Goal: Task Accomplishment & Management: Complete application form

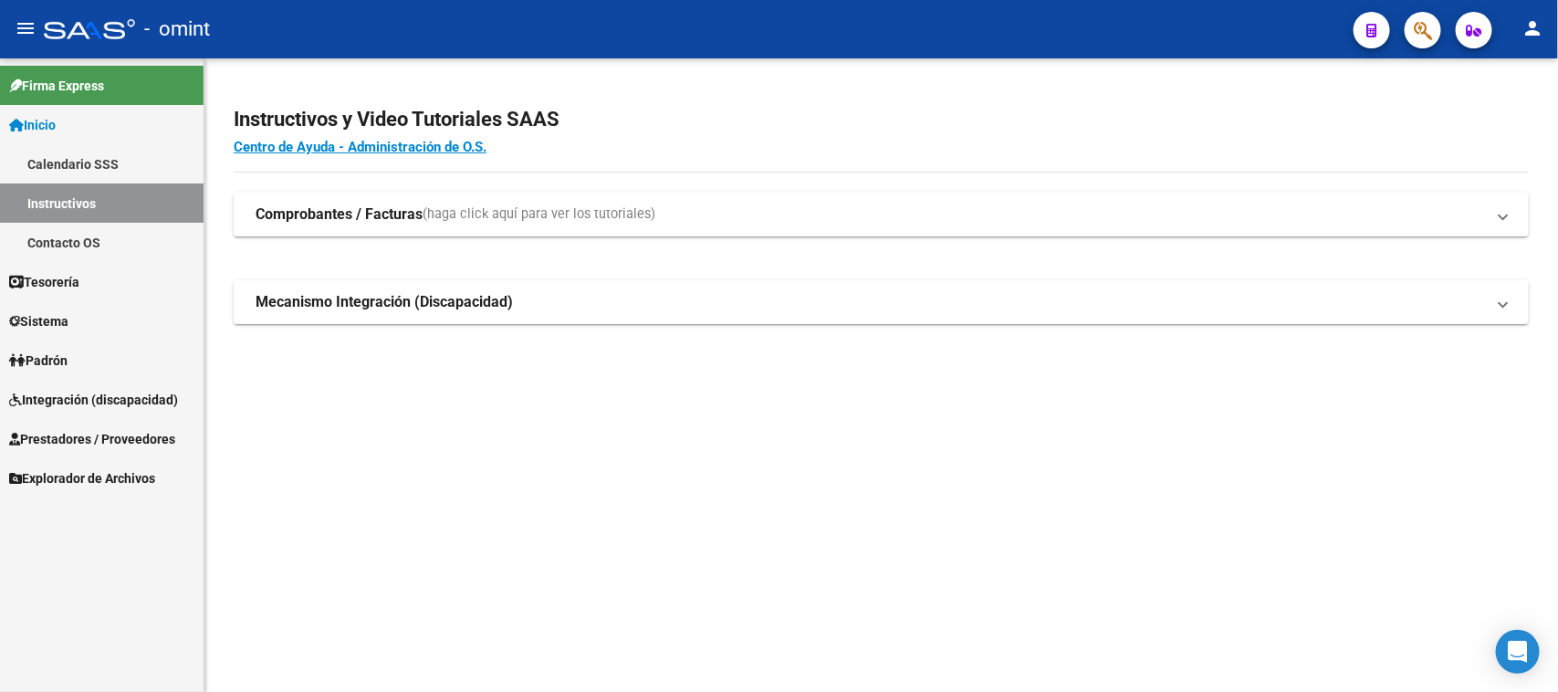
click at [78, 321] on link "Sistema" at bounding box center [102, 320] width 204 height 39
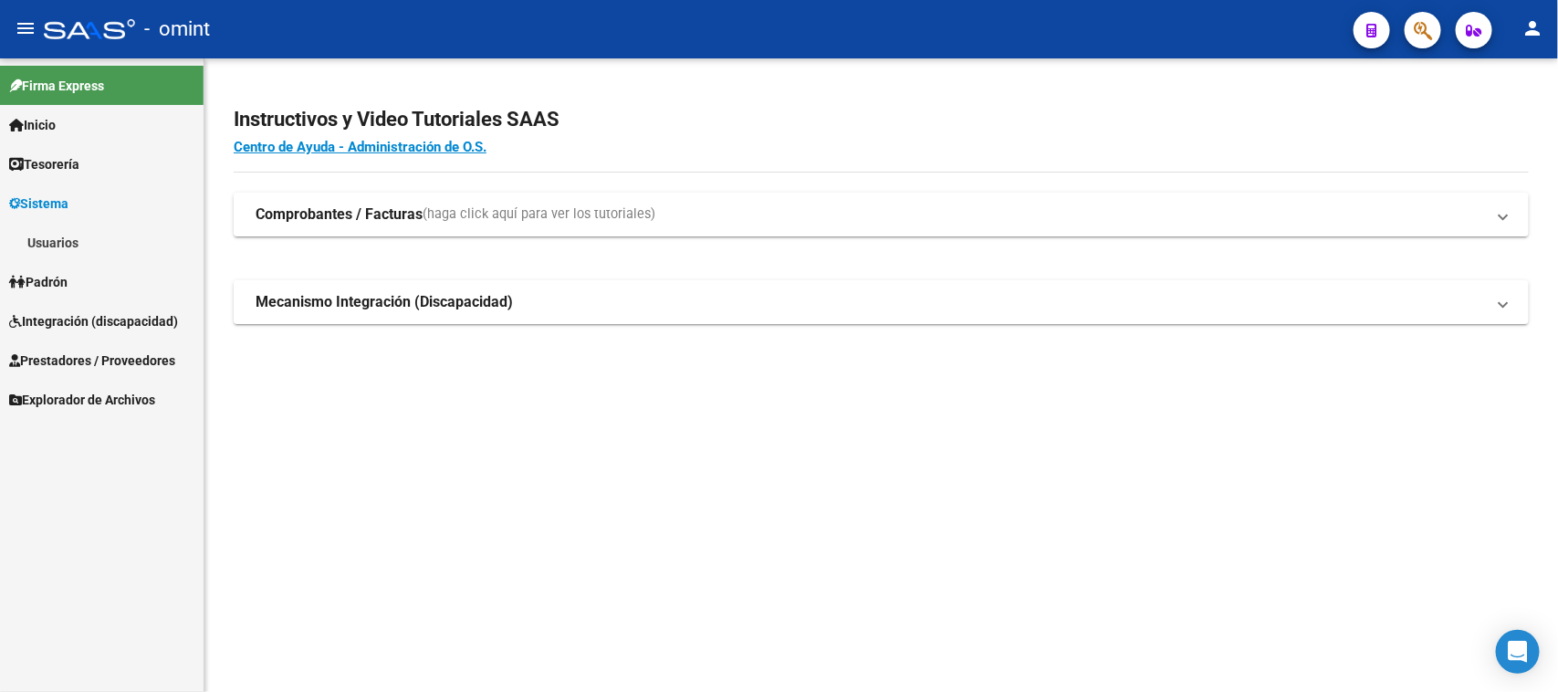
click at [89, 254] on link "Usuarios" at bounding box center [102, 242] width 204 height 39
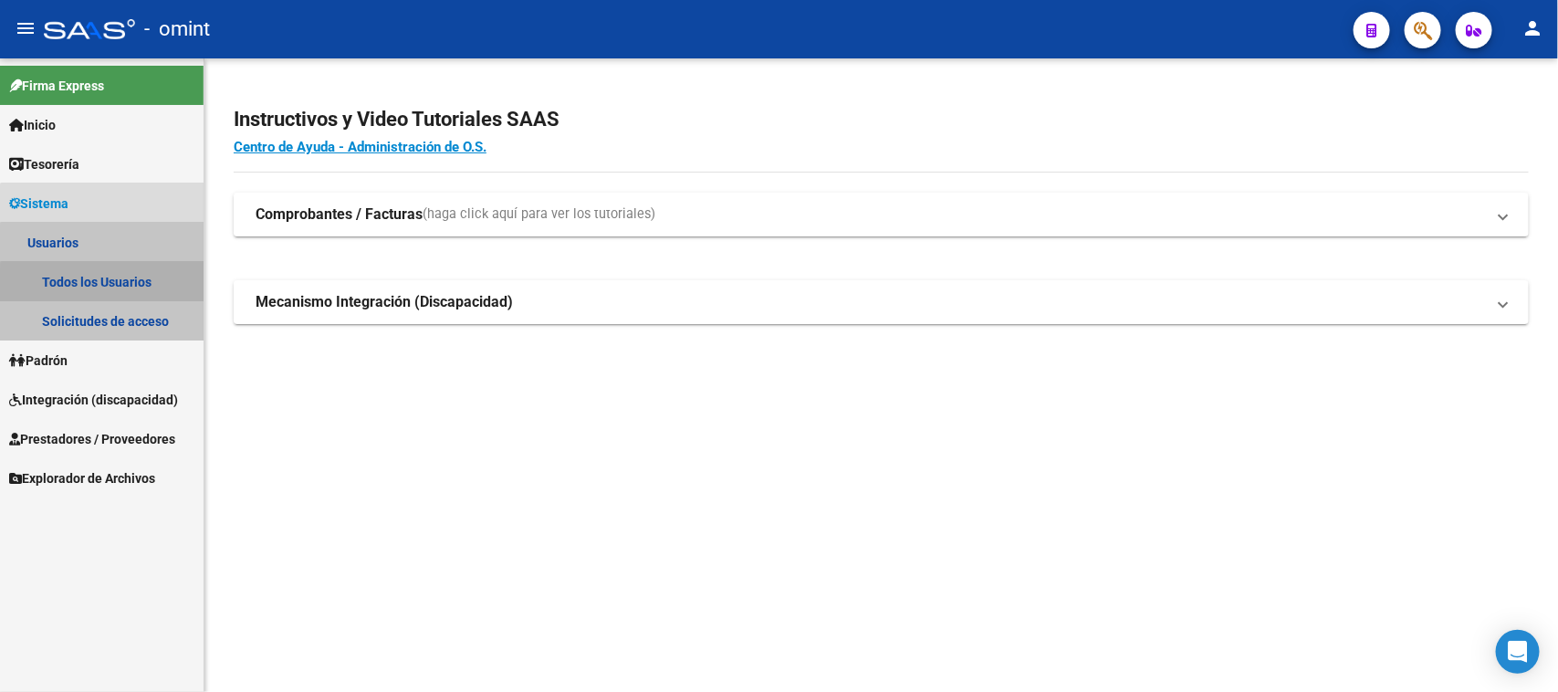
click at [124, 288] on link "Todos los Usuarios" at bounding box center [102, 281] width 204 height 39
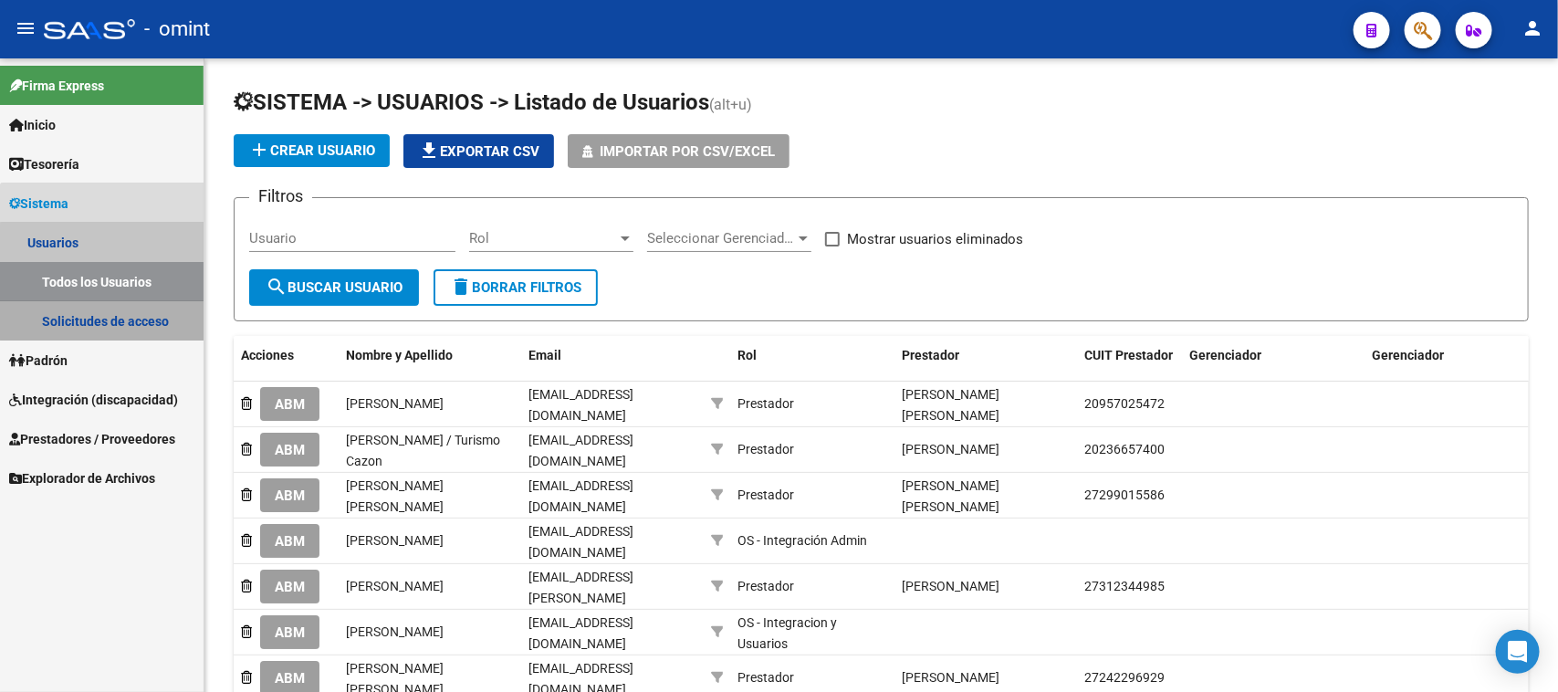
click at [138, 301] on link "Solicitudes de acceso" at bounding box center [102, 320] width 204 height 39
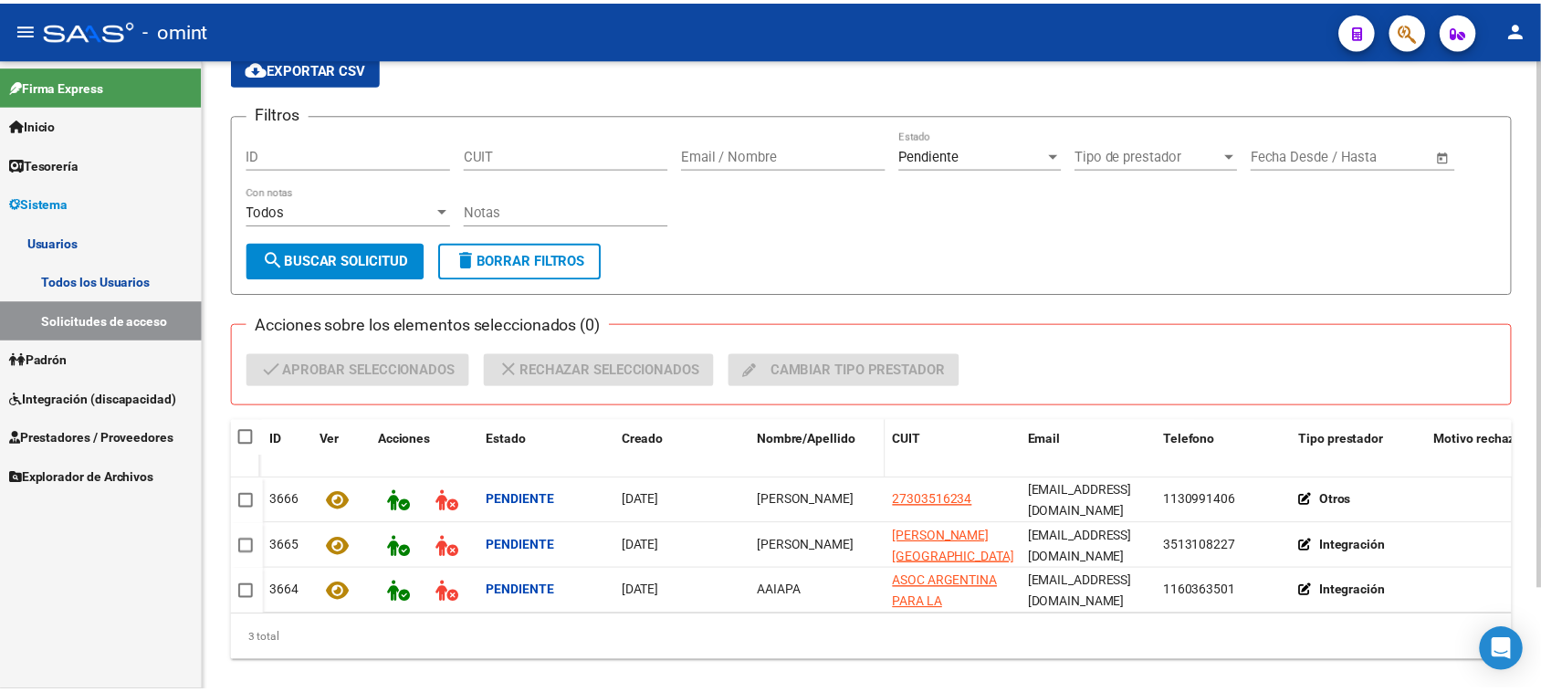
scroll to position [120, 0]
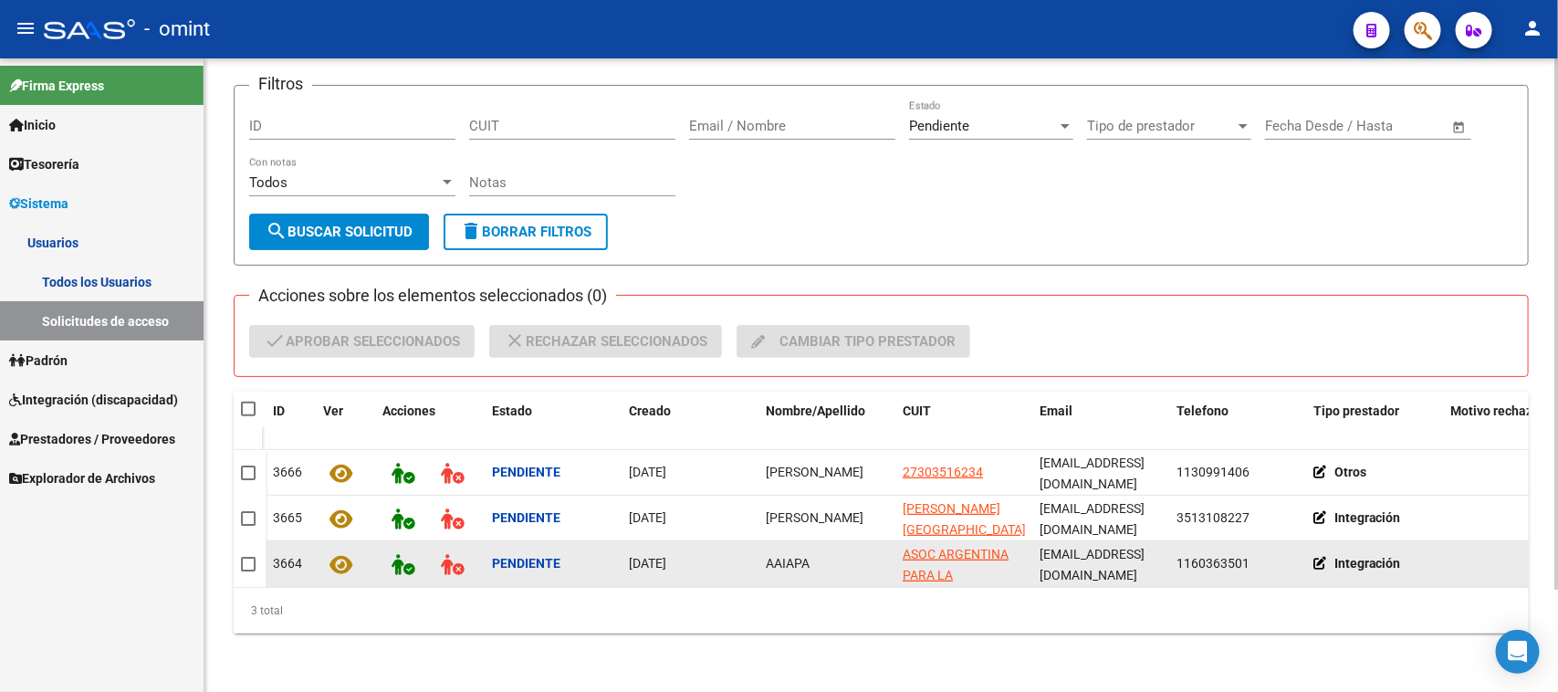
click at [804, 556] on span "AAIAPA" at bounding box center [788, 563] width 44 height 15
copy span "AAIAPA"
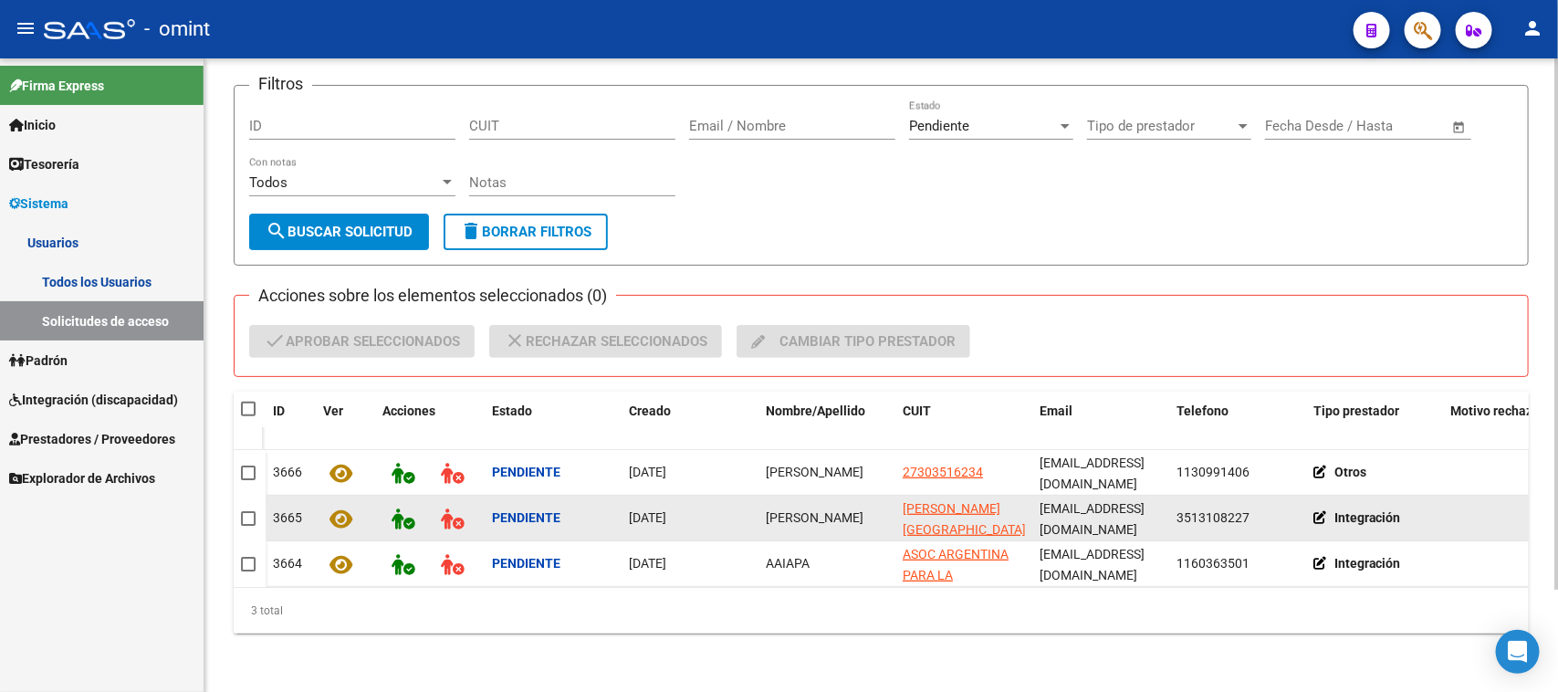
click at [760, 507] on datatable-body-cell "[PERSON_NAME]" at bounding box center [826, 518] width 137 height 45
copy span "[PERSON_NAME]"
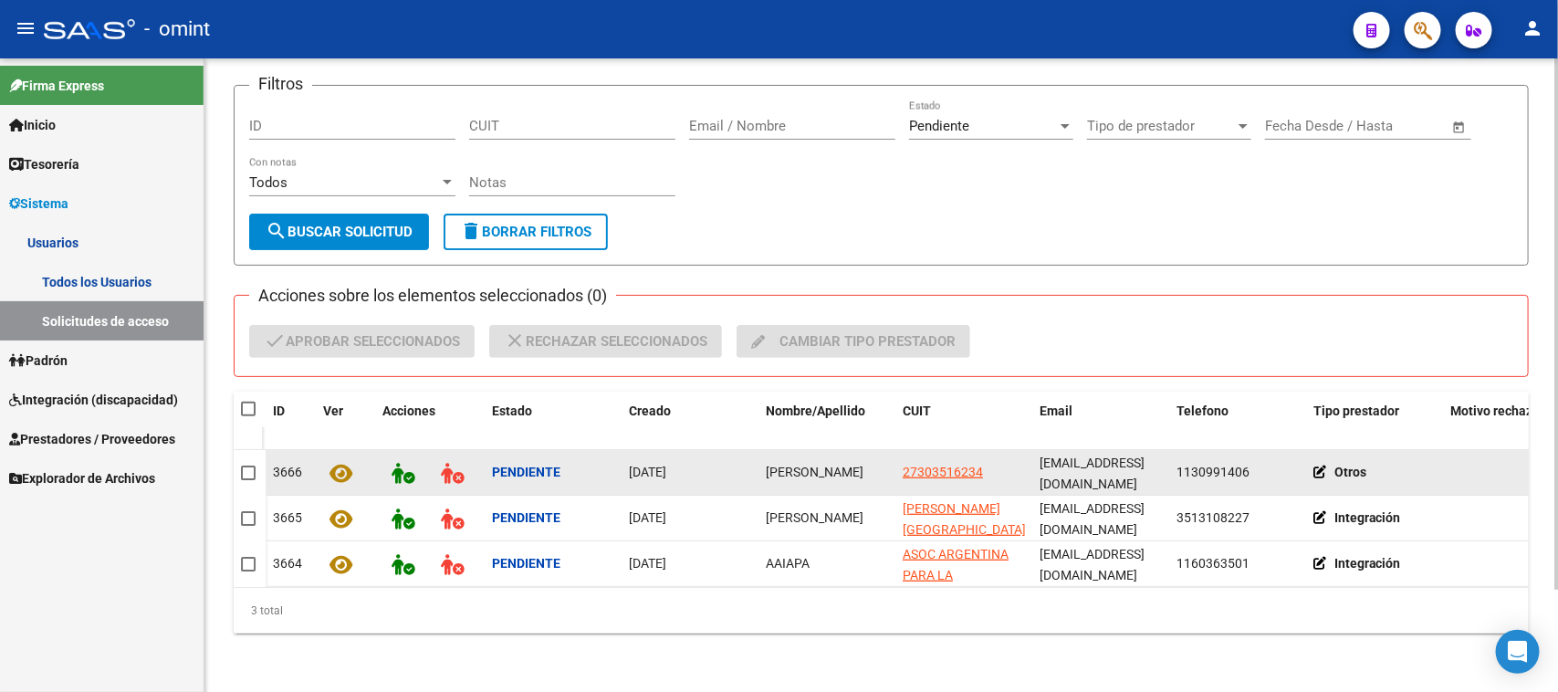
click at [781, 462] on div "[PERSON_NAME]" at bounding box center [827, 472] width 122 height 21
copy span "[PERSON_NAME]"
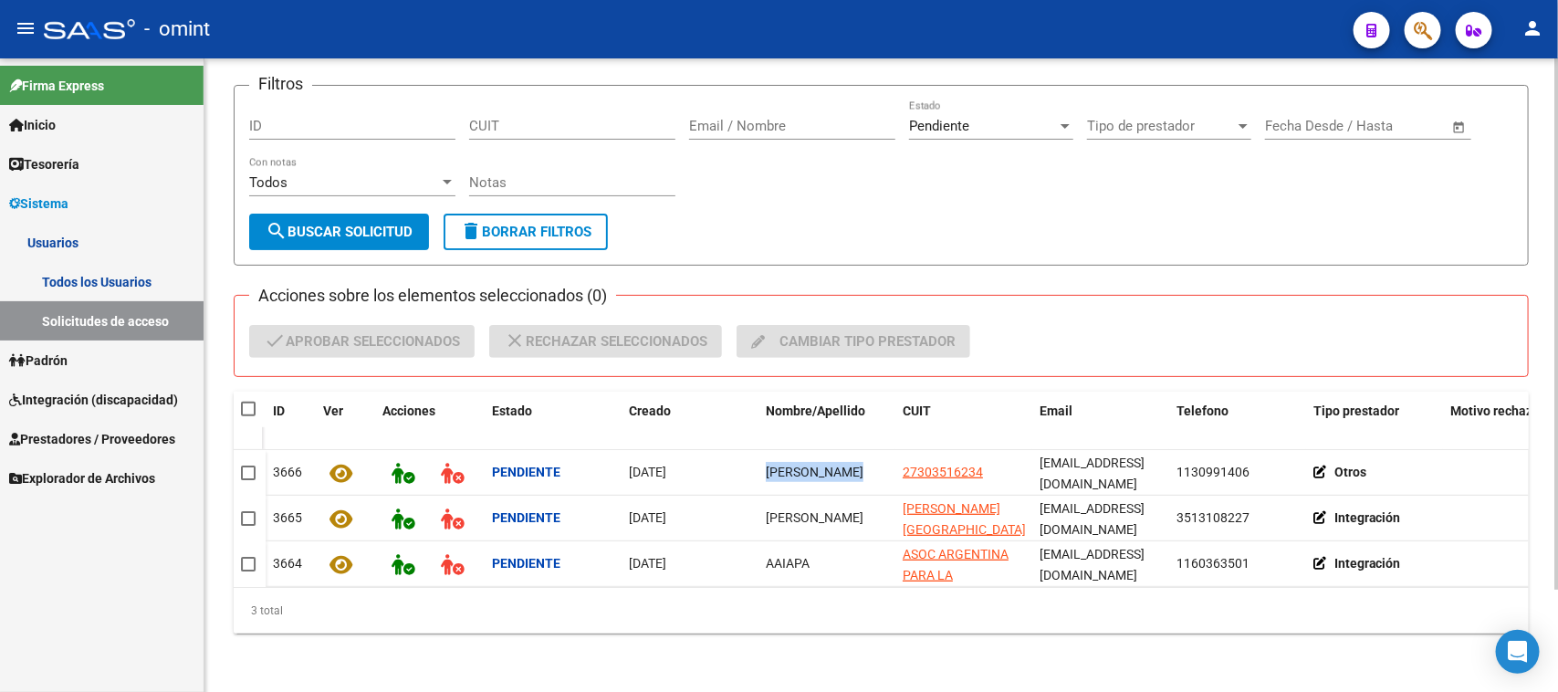
drag, startPoint x: 260, startPoint y: 386, endPoint x: 247, endPoint y: 392, distance: 14.3
click at [260, 392] on span at bounding box center [261, 410] width 7 height 37
click at [247, 402] on span at bounding box center [248, 409] width 15 height 15
click at [247, 416] on input "checkbox" at bounding box center [247, 416] width 1 height 1
checkbox input "true"
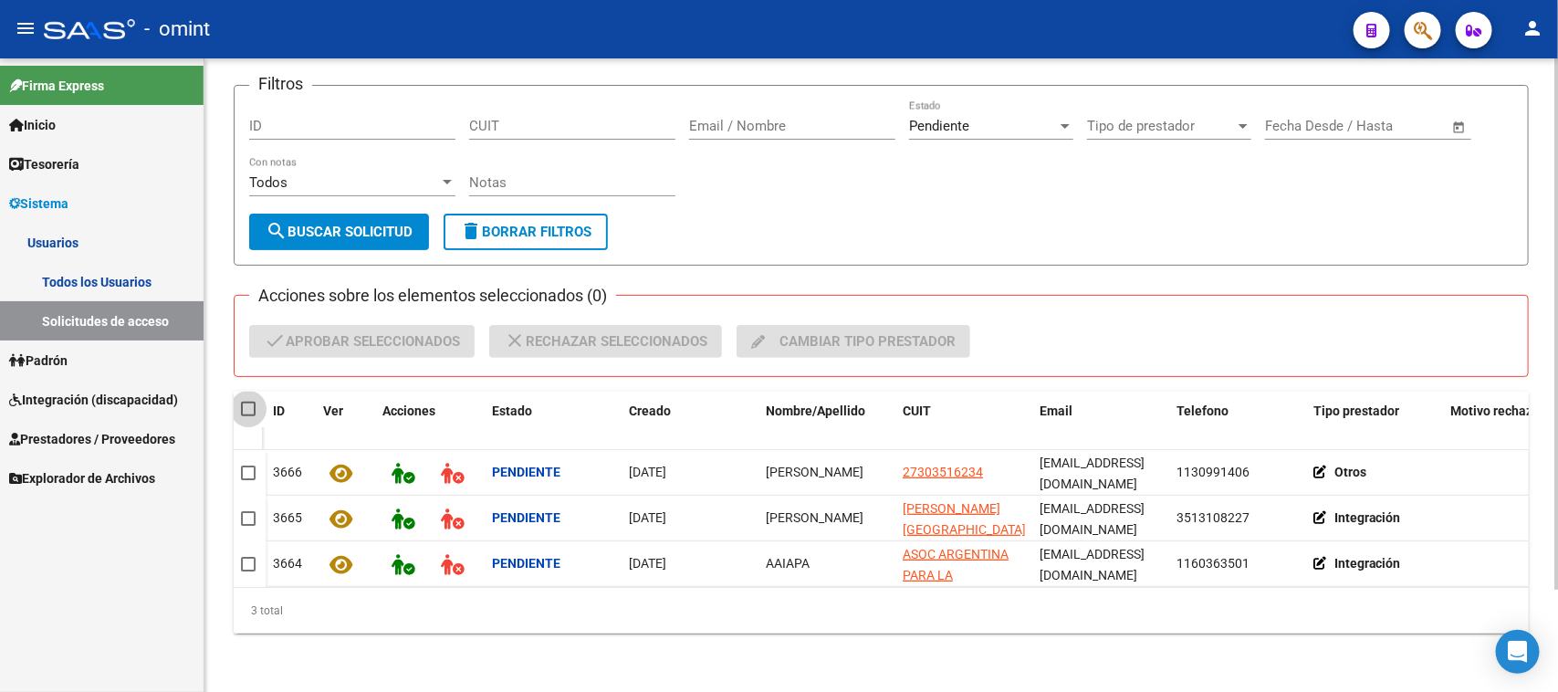
checkbox input "true"
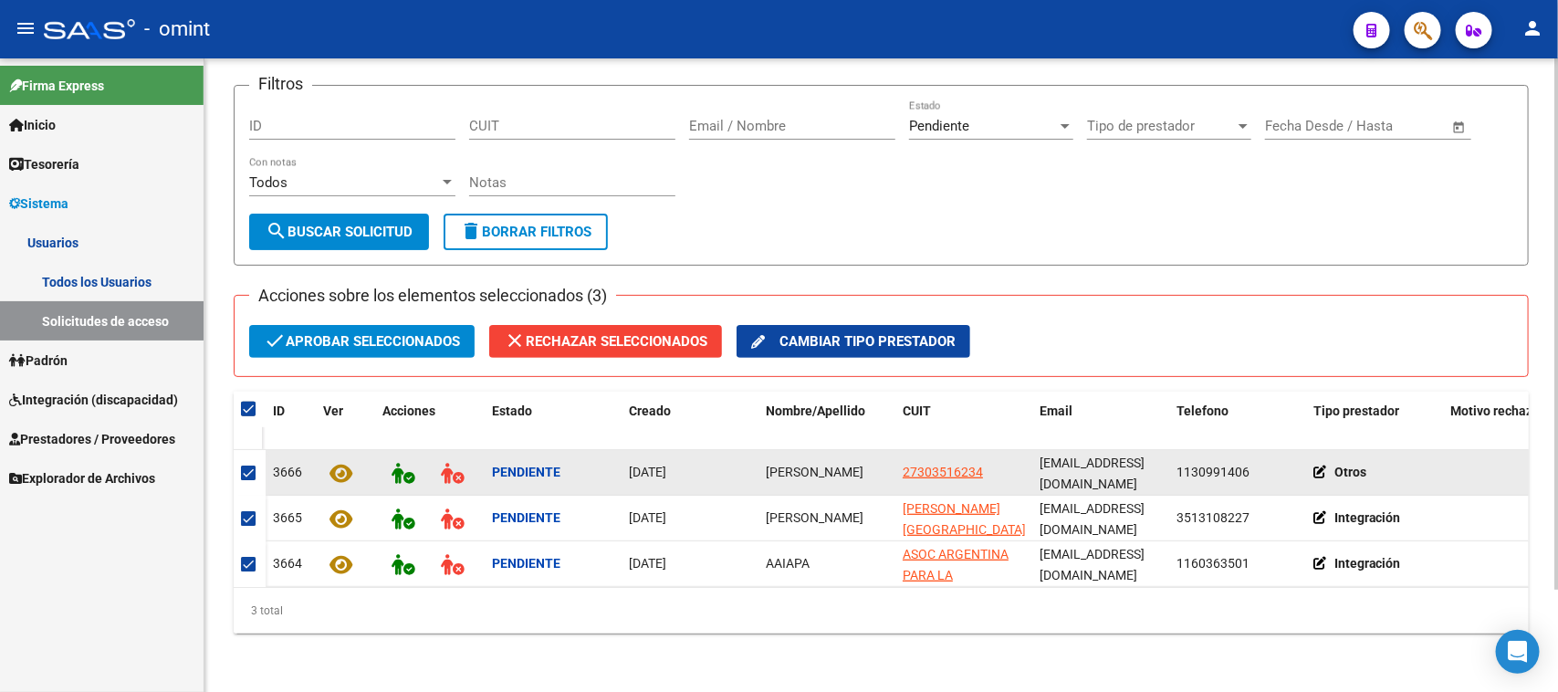
click at [1317, 465] on icon at bounding box center [1323, 471] width 21 height 13
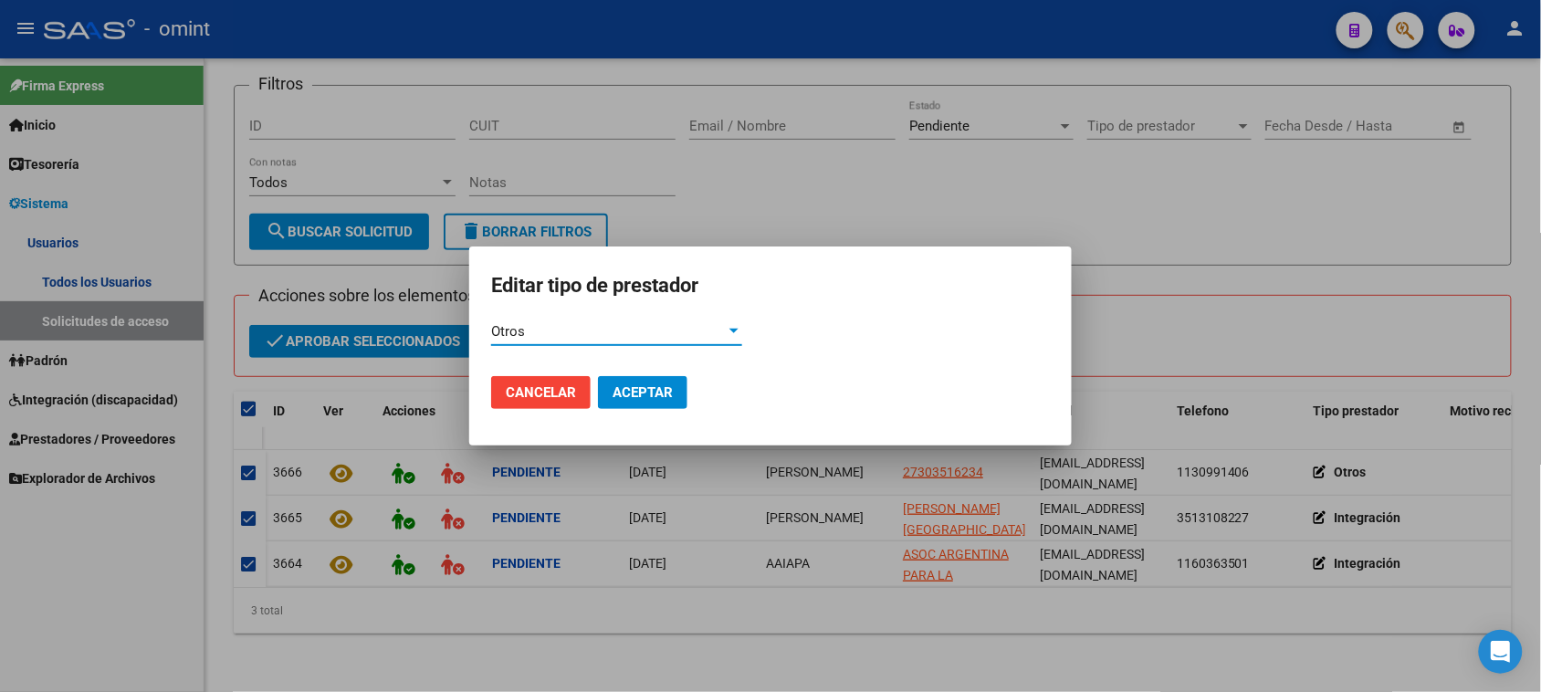
click at [715, 342] on div "Otros Ingrese el valor *" at bounding box center [616, 331] width 251 height 27
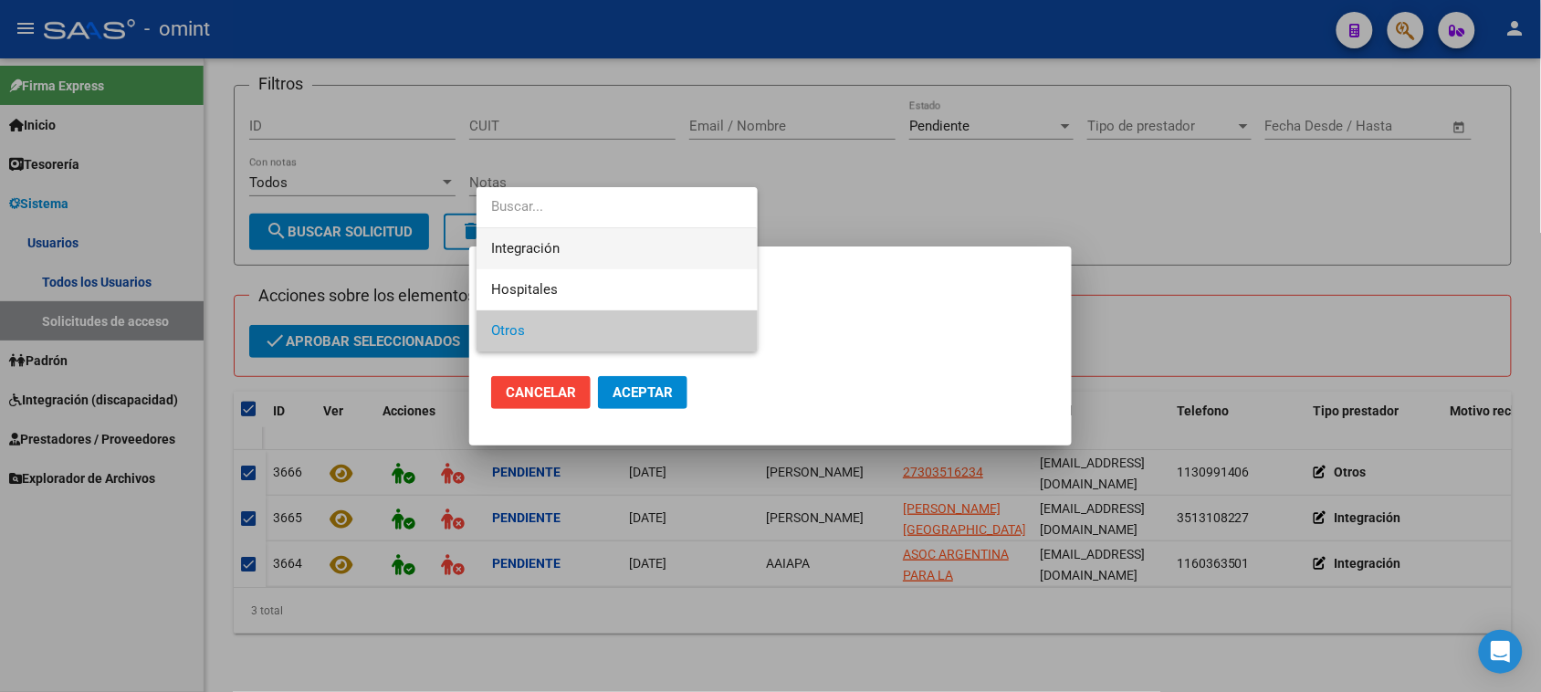
click at [710, 253] on span "Integración" at bounding box center [616, 248] width 251 height 41
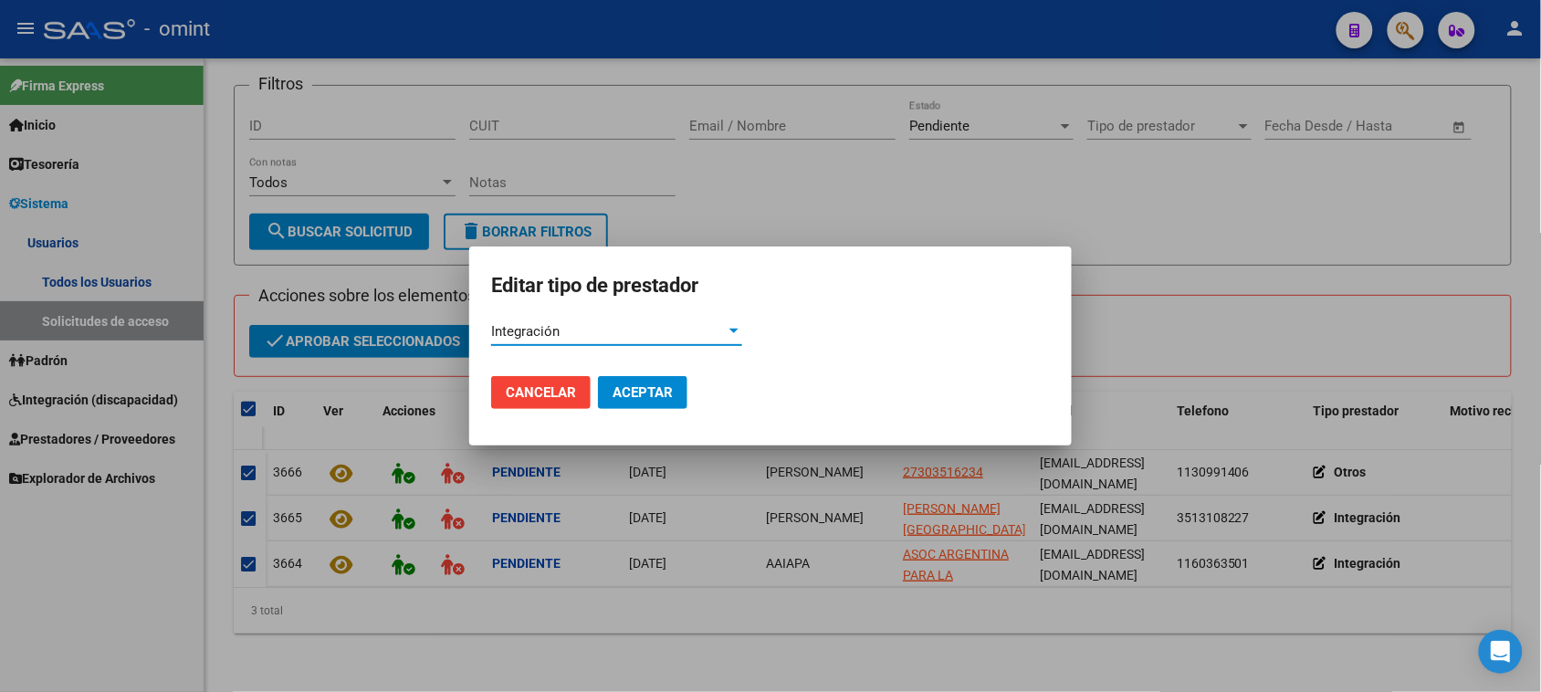
click at [635, 385] on span "Aceptar" at bounding box center [642, 392] width 60 height 16
checkbox input "false"
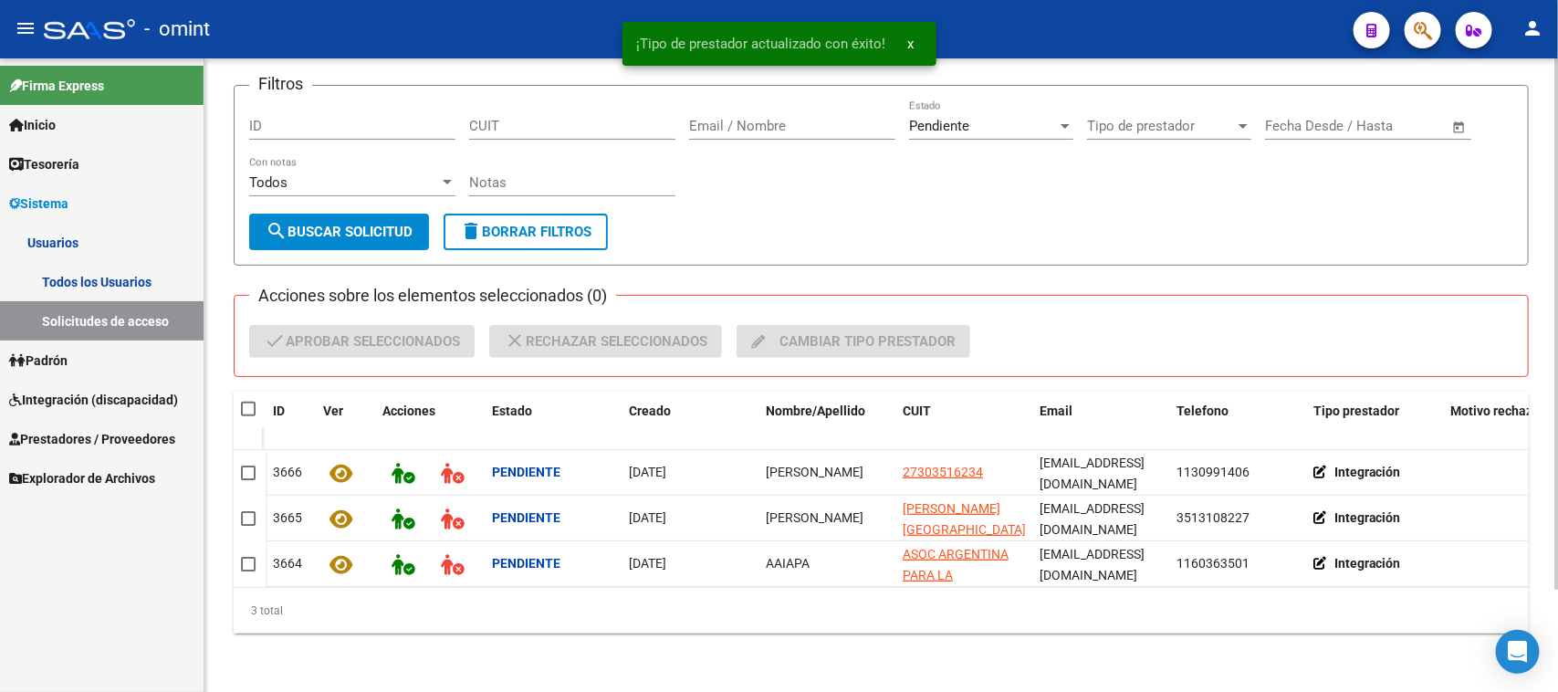
click at [243, 402] on span at bounding box center [248, 409] width 15 height 15
click at [247, 416] on input "checkbox" at bounding box center [247, 416] width 1 height 1
checkbox input "true"
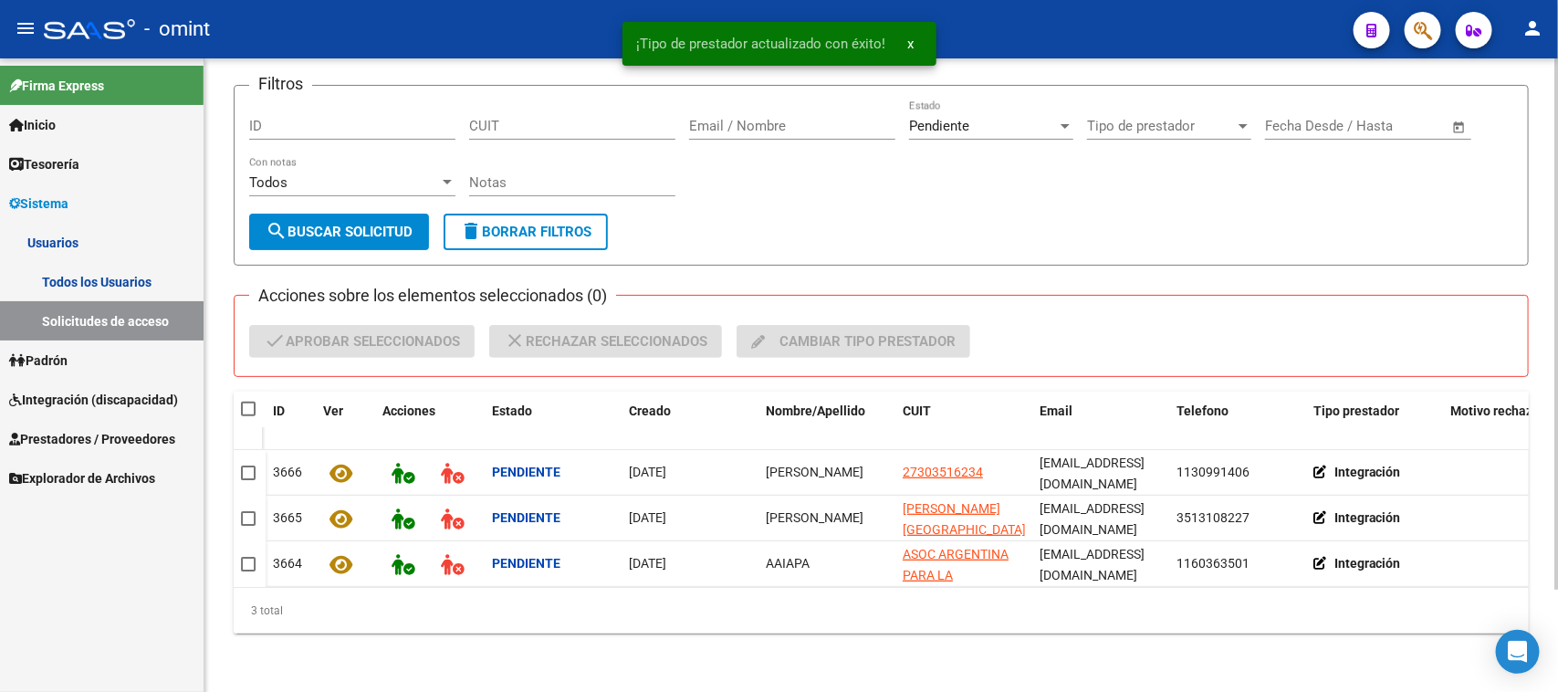
checkbox input "true"
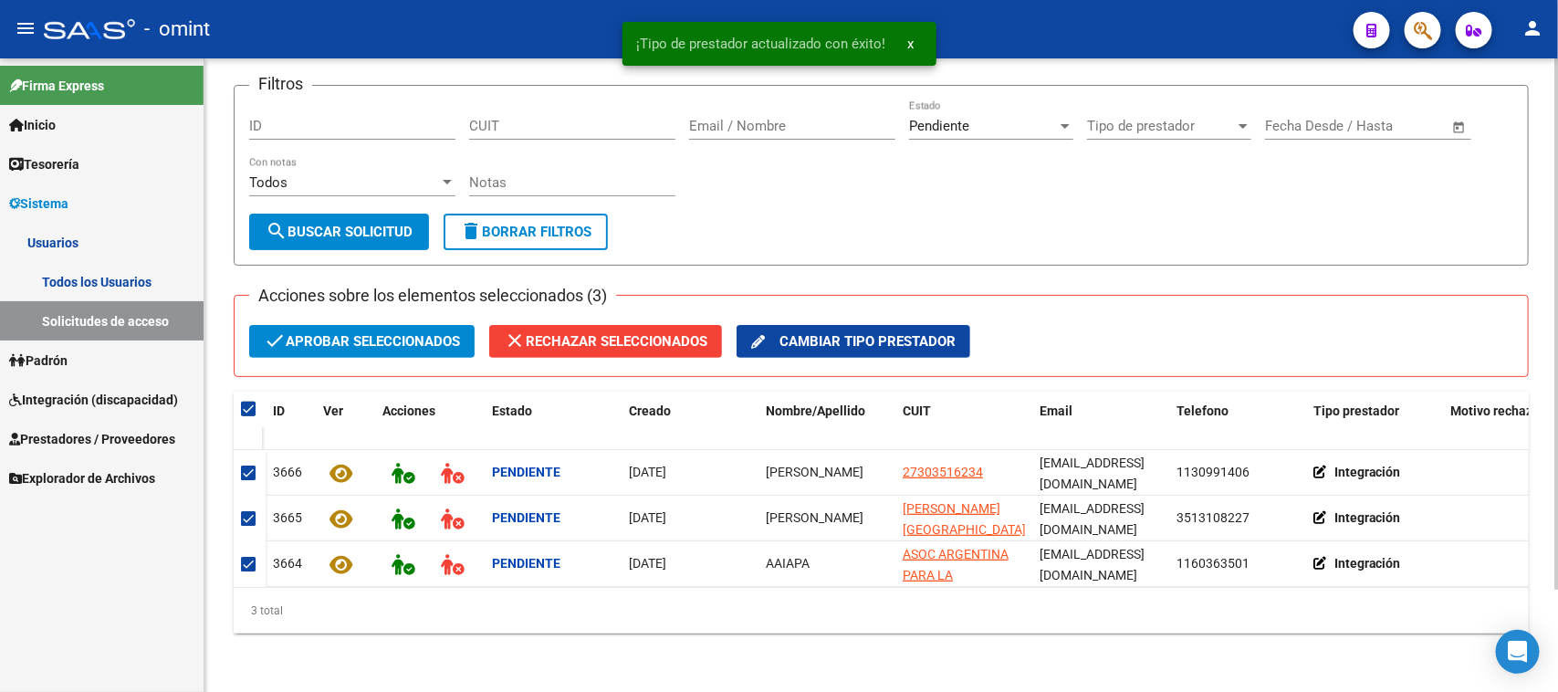
click at [301, 327] on span "check Aprobar seleccionados" at bounding box center [362, 341] width 196 height 33
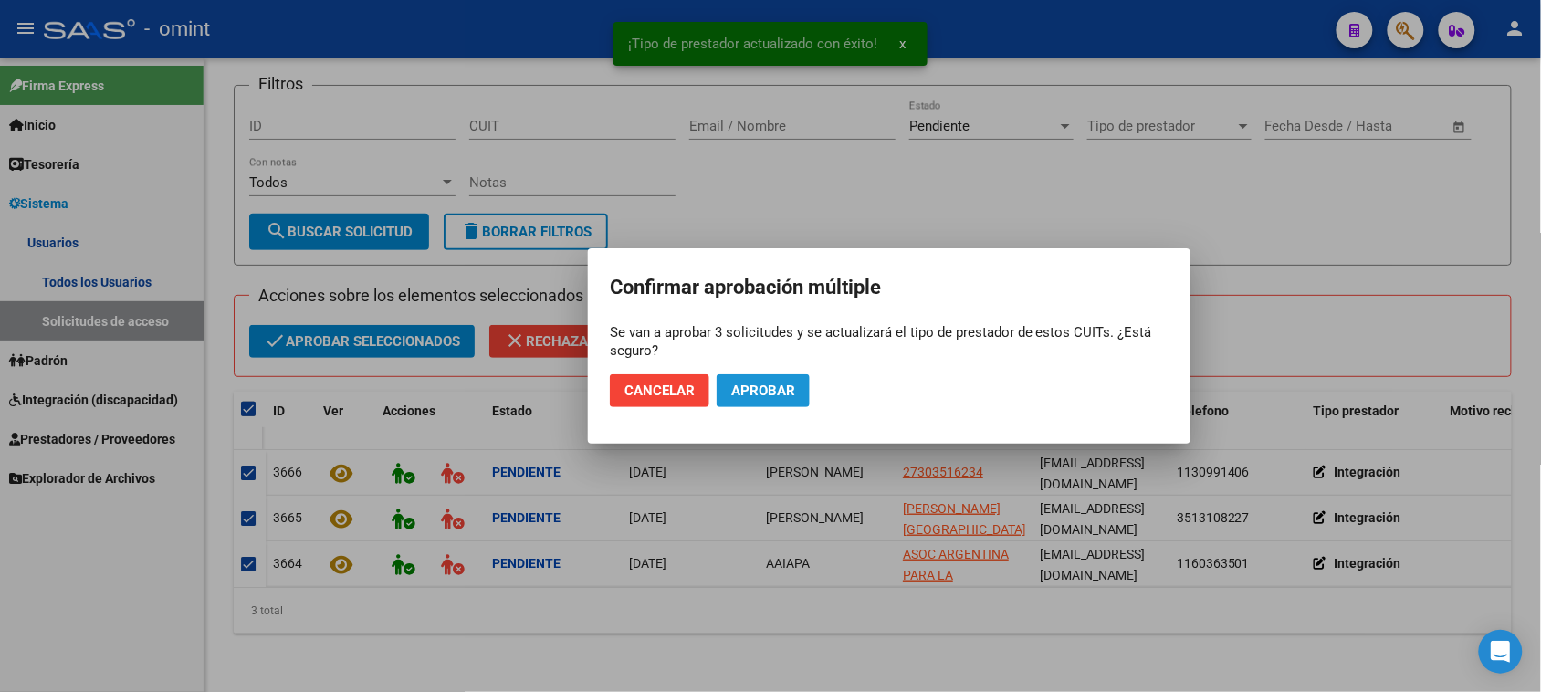
click at [768, 395] on span "Aprobar" at bounding box center [763, 390] width 64 height 16
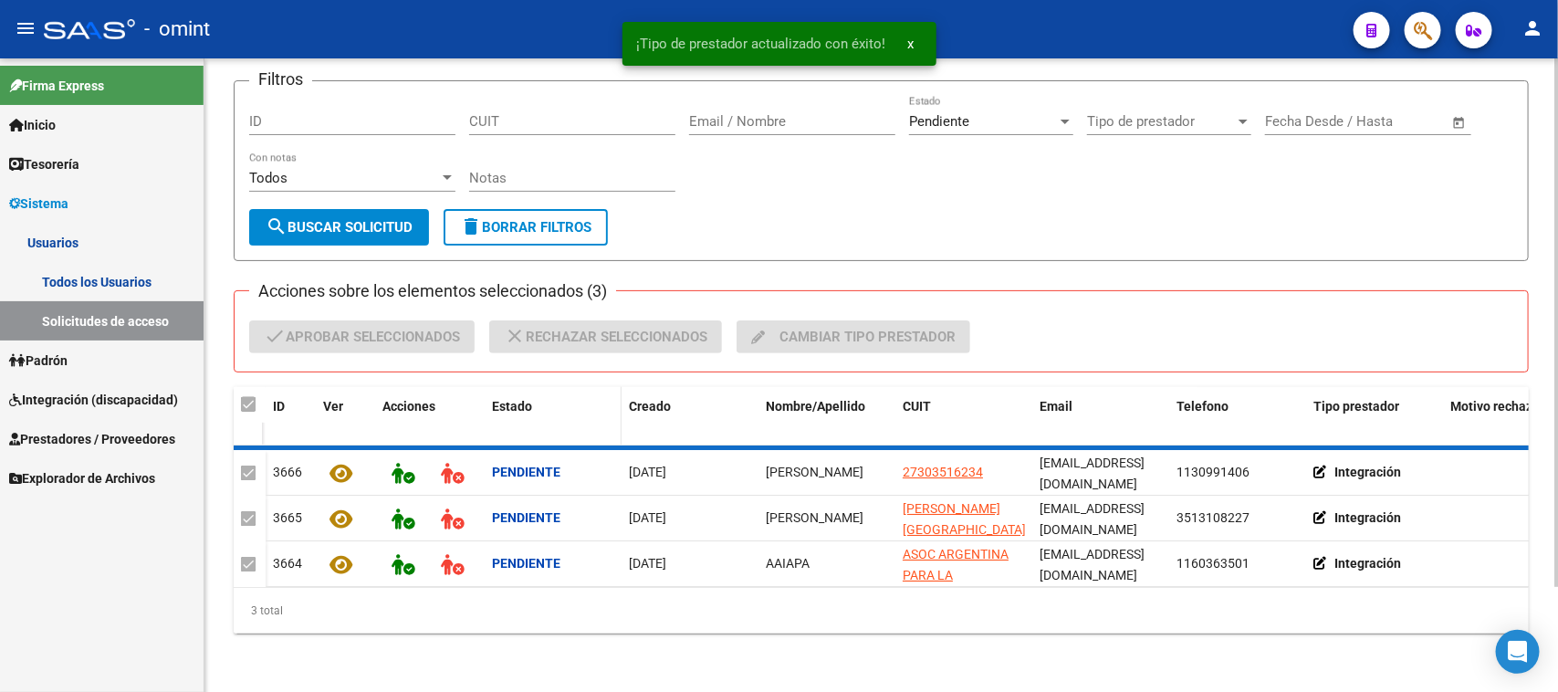
checkbox input "false"
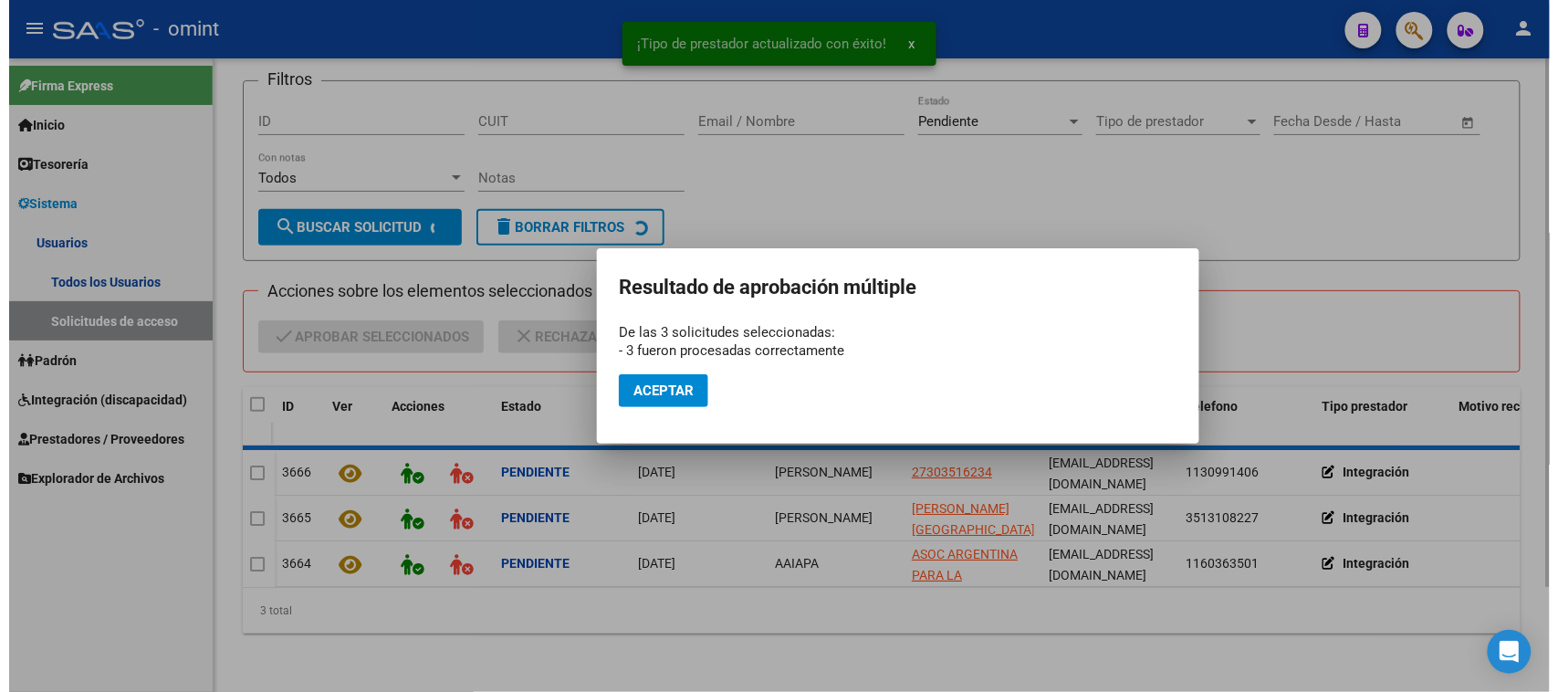
scroll to position [16, 0]
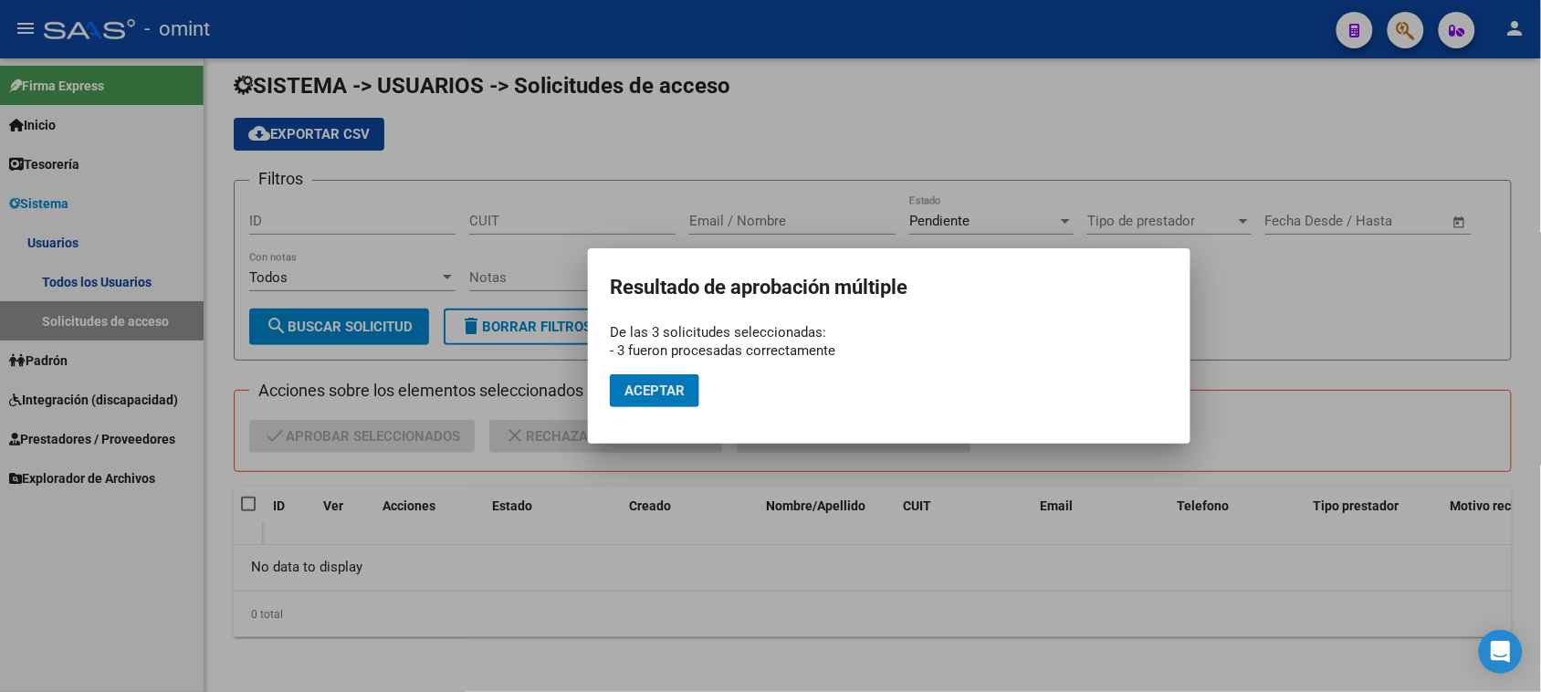
click at [627, 403] on button "Aceptar" at bounding box center [654, 390] width 89 height 33
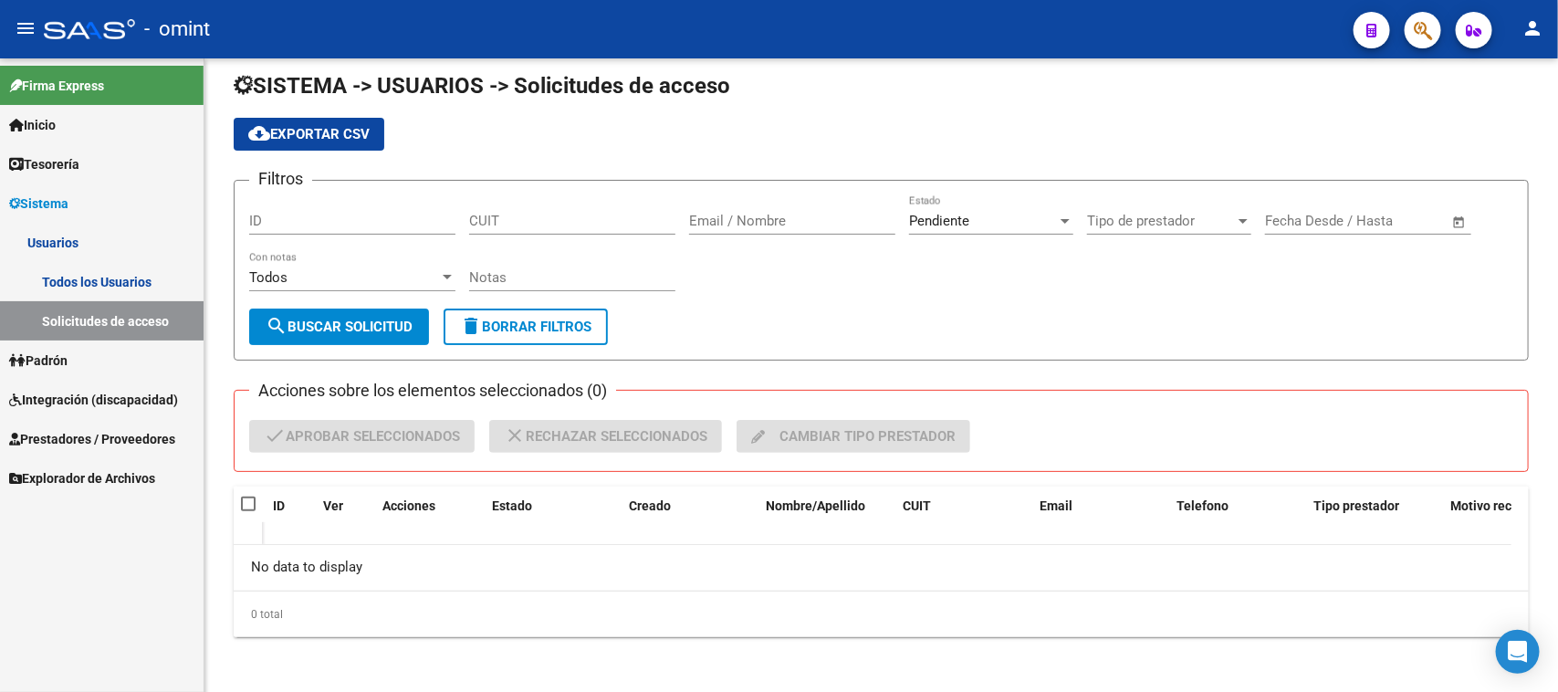
click at [87, 285] on link "Todos los Usuarios" at bounding box center [102, 281] width 204 height 39
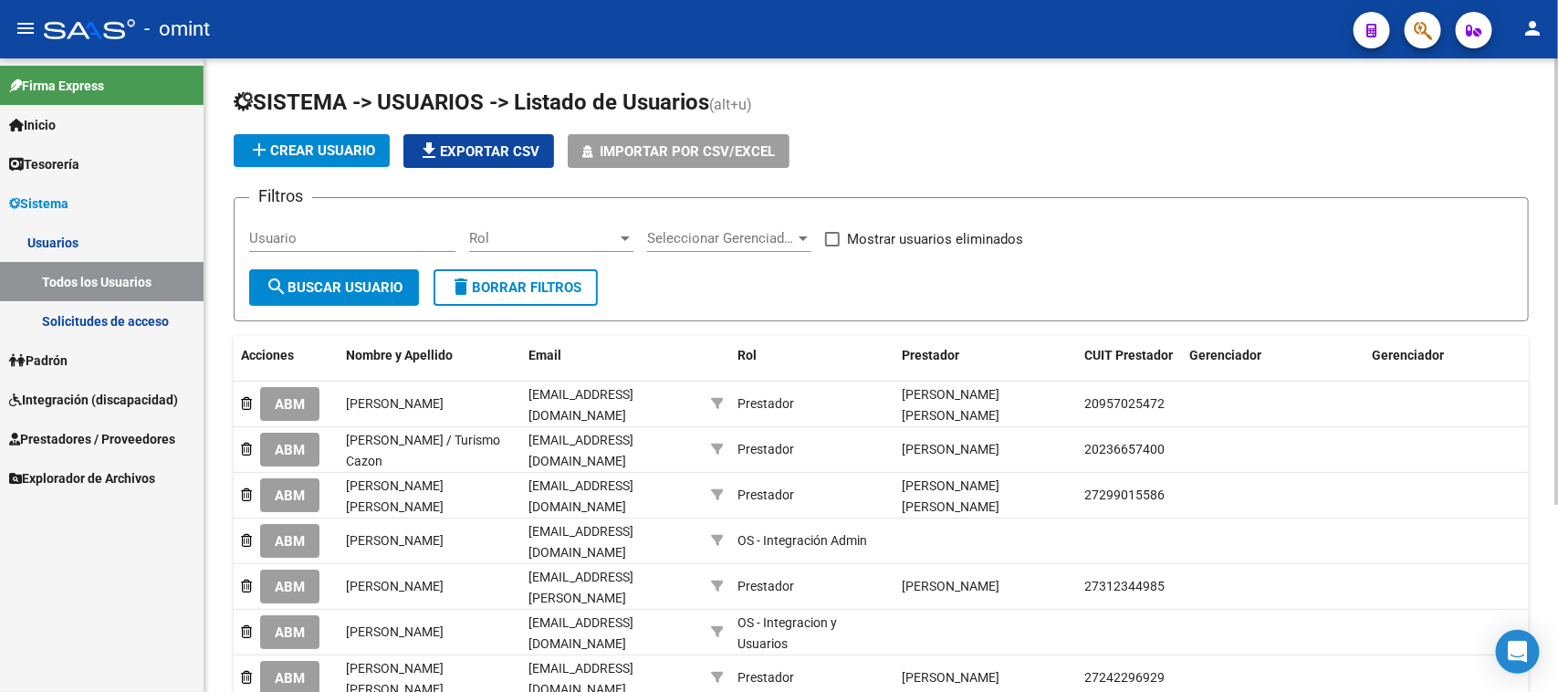
click at [327, 237] on input "Usuario" at bounding box center [352, 238] width 206 height 16
paste input "[PERSON_NAME]"
type input "[PERSON_NAME]"
click at [308, 286] on span "search Buscar Usuario" at bounding box center [334, 287] width 137 height 16
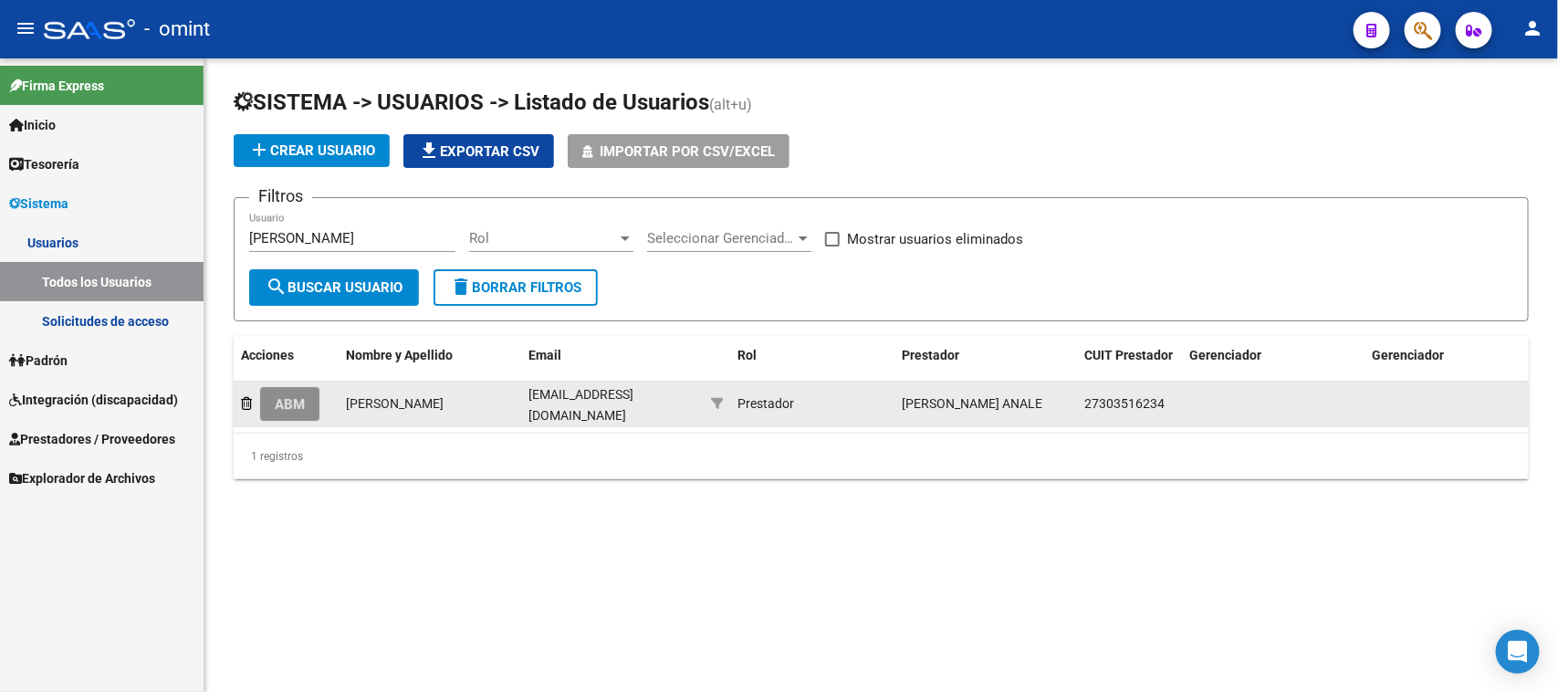
click at [294, 396] on span "ABM" at bounding box center [290, 404] width 30 height 16
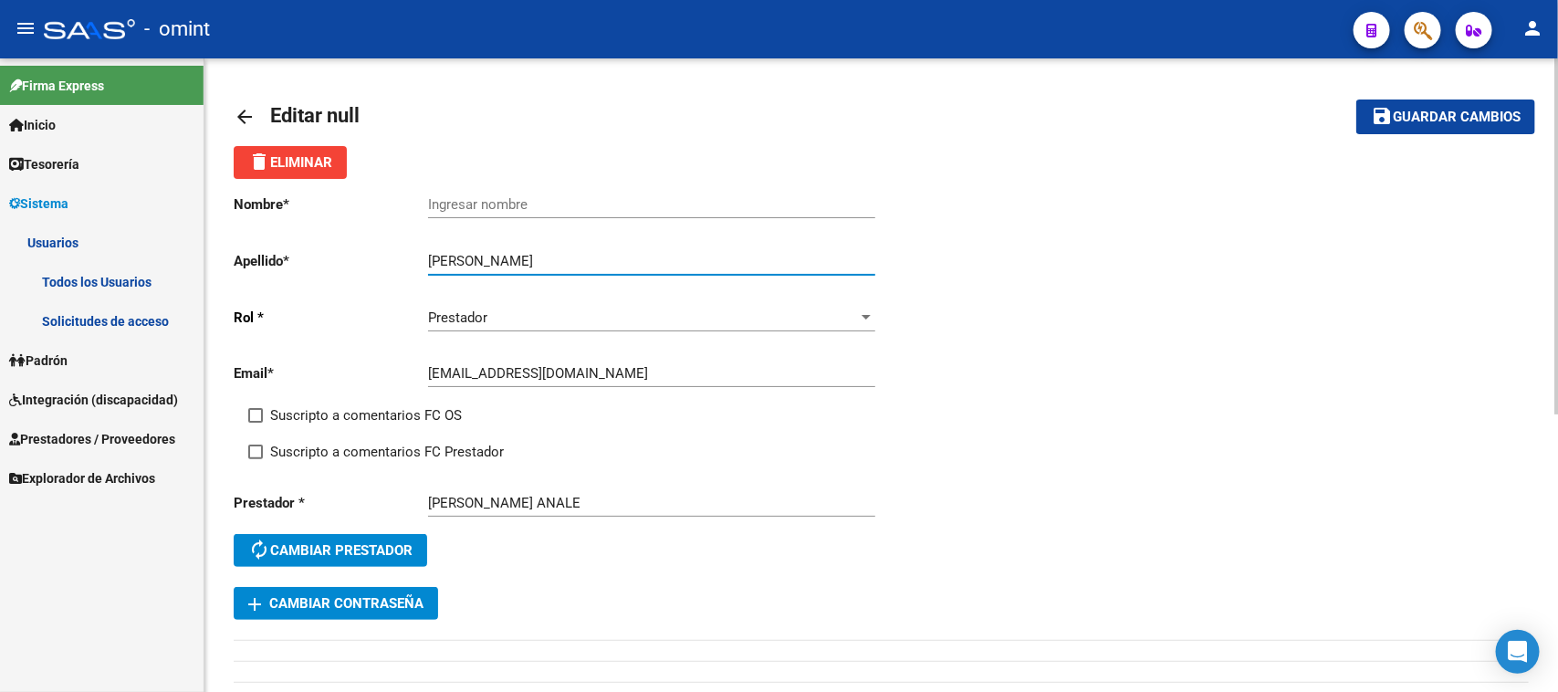
drag, startPoint x: 468, startPoint y: 256, endPoint x: 361, endPoint y: 256, distance: 107.7
click at [361, 256] on app-form-text-field "Apellido * [PERSON_NAME] Ingresar apellido" at bounding box center [554, 261] width 641 height 16
type input "[PERSON_NAME]"
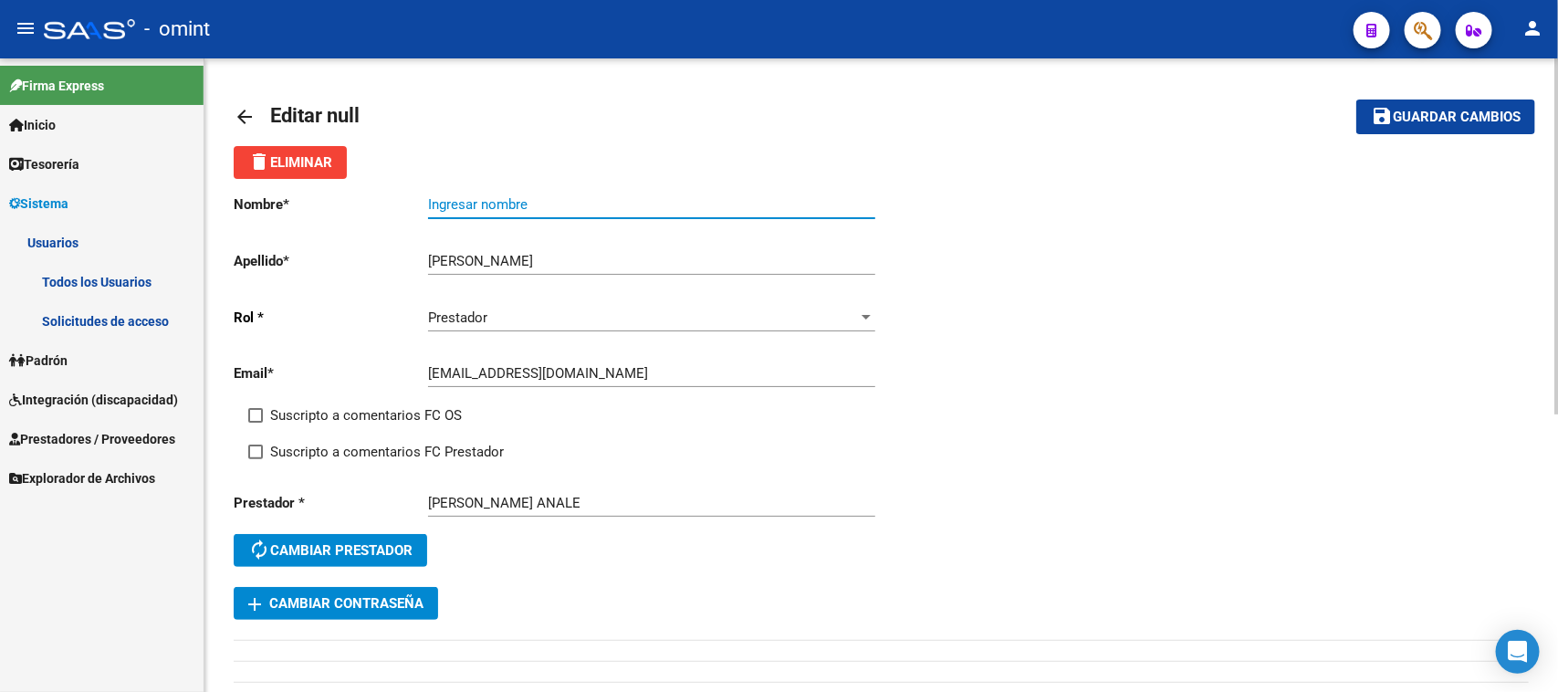
click at [504, 196] on input "Ingresar nombre" at bounding box center [651, 204] width 447 height 16
paste input "[PERSON_NAME]"
type input "[PERSON_NAME]"
drag, startPoint x: 383, startPoint y: 408, endPoint x: 384, endPoint y: 434, distance: 26.5
click at [383, 412] on span "Suscripto a comentarios FC OS" at bounding box center [366, 415] width 192 height 22
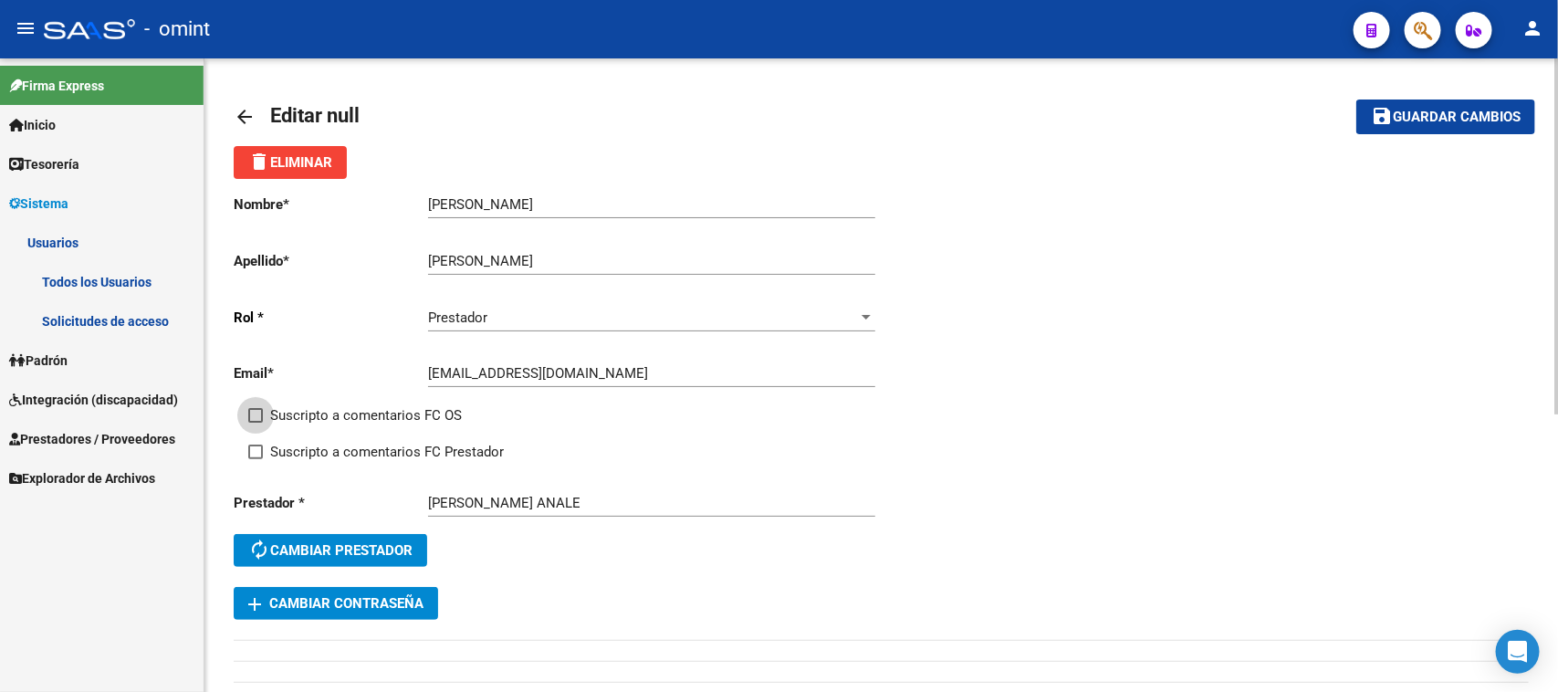
click at [256, 423] on input "Suscripto a comentarios FC OS" at bounding box center [255, 423] width 1 height 1
checkbox input "true"
click at [385, 445] on div "Nombre * [PERSON_NAME] nombre Apellido * [PERSON_NAME] Ingresar apellido [PERSO…" at bounding box center [558, 383] width 648 height 408
click at [385, 444] on span "Suscripto a comentarios FC Prestador" at bounding box center [387, 452] width 234 height 22
click at [256, 459] on input "Suscripto a comentarios FC Prestador" at bounding box center [255, 459] width 1 height 1
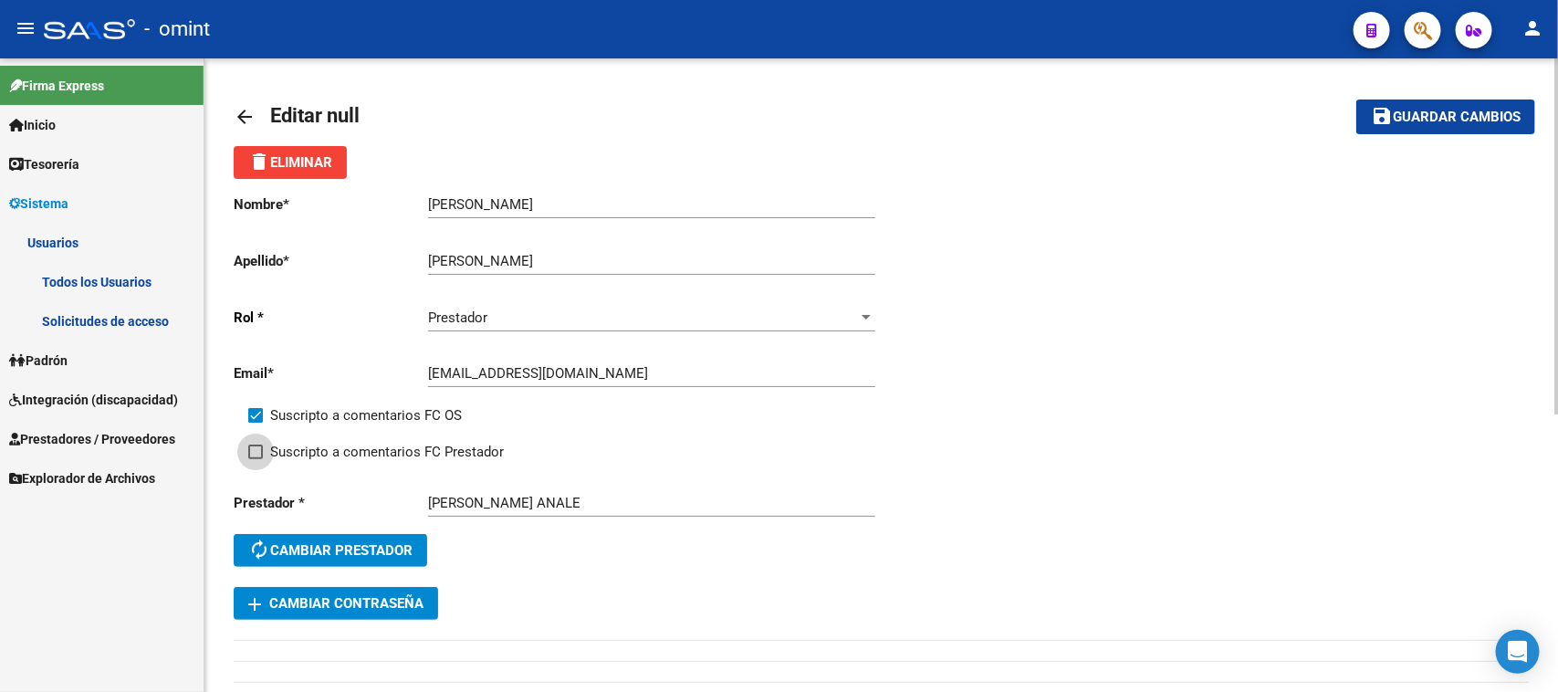
checkbox input "true"
click at [1465, 116] on span "Guardar cambios" at bounding box center [1457, 118] width 128 height 16
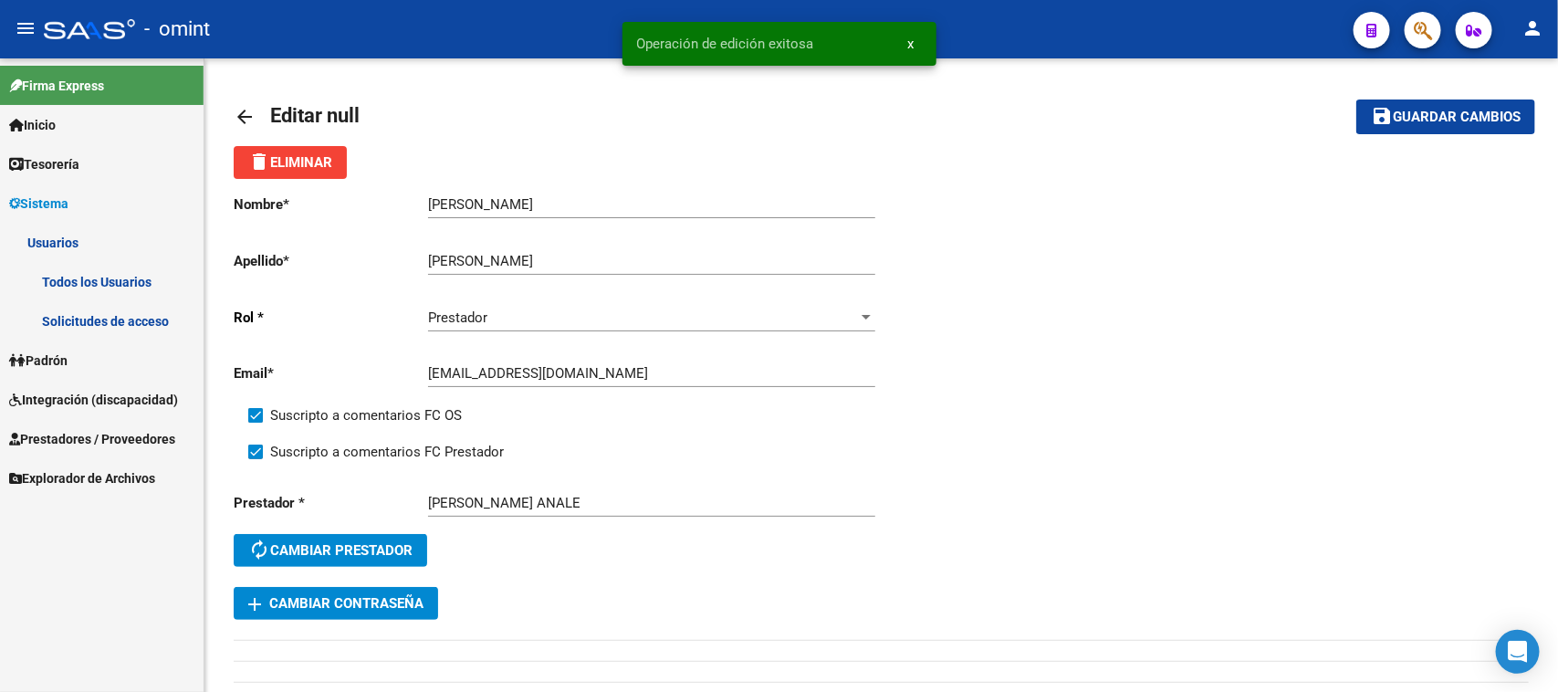
click at [88, 277] on link "Todos los Usuarios" at bounding box center [102, 281] width 204 height 39
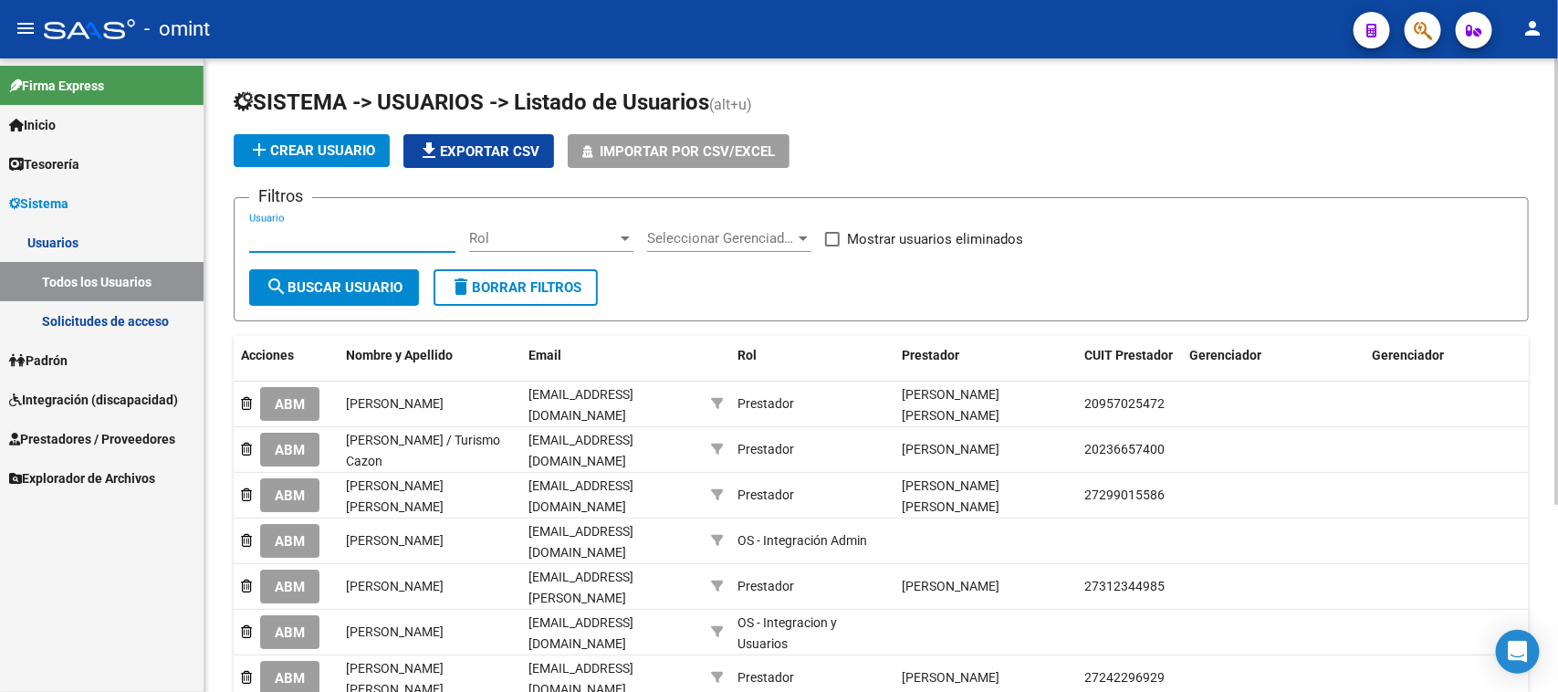
click at [368, 238] on input "Usuario" at bounding box center [352, 238] width 206 height 16
paste input "[PERSON_NAME]"
type input "[PERSON_NAME]"
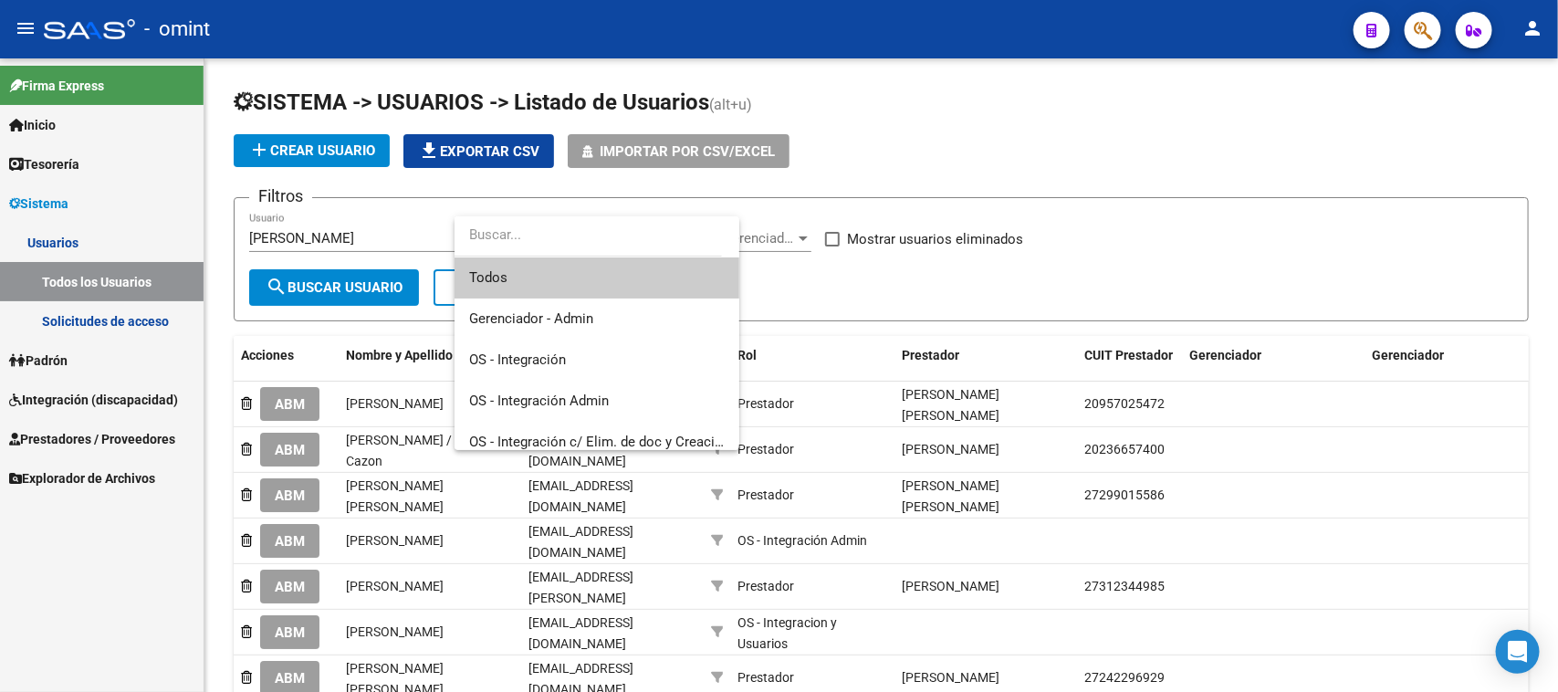
click at [348, 279] on div at bounding box center [779, 346] width 1558 height 692
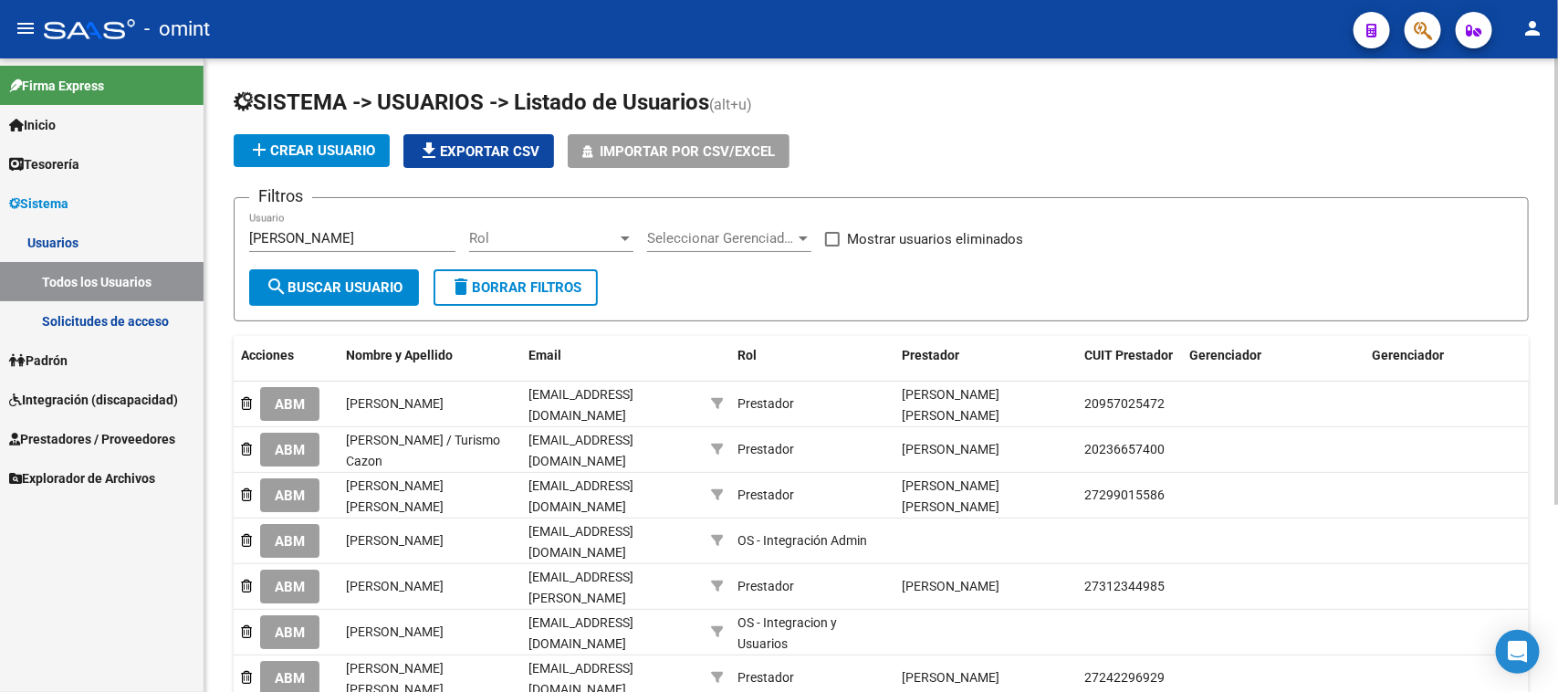
click at [348, 280] on span "search Buscar Usuario" at bounding box center [334, 287] width 137 height 16
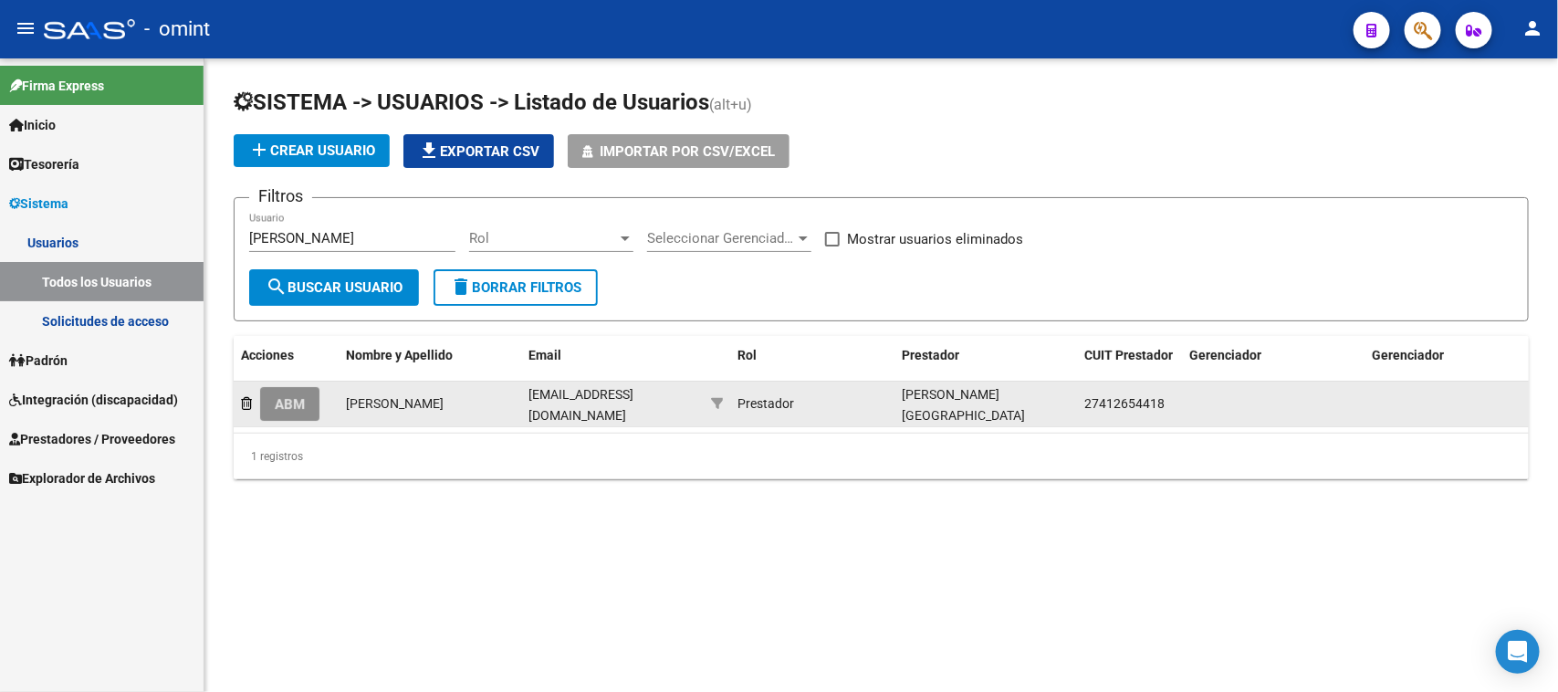
drag, startPoint x: 297, startPoint y: 390, endPoint x: 406, endPoint y: 374, distance: 110.6
click at [295, 390] on button "ABM" at bounding box center [289, 404] width 59 height 34
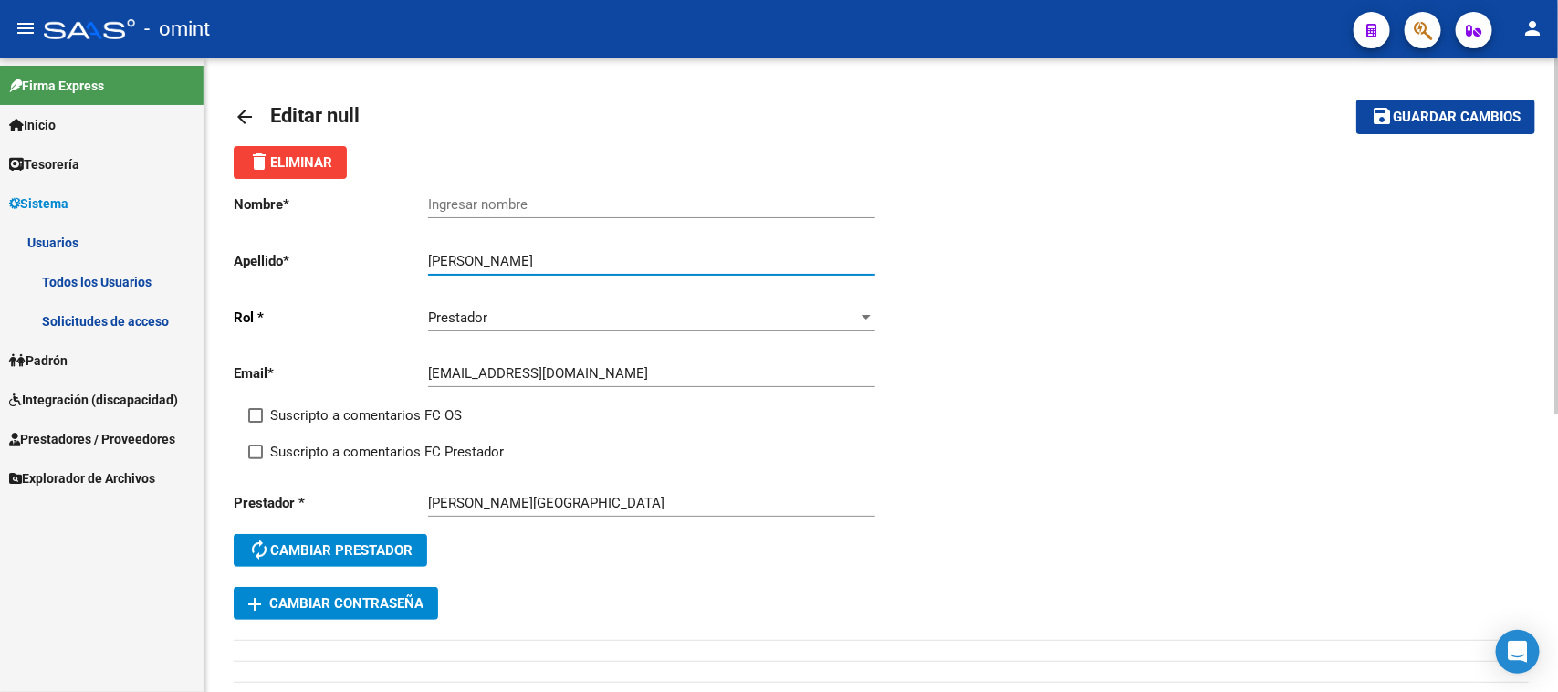
drag, startPoint x: 479, startPoint y: 262, endPoint x: 374, endPoint y: 263, distance: 105.0
click at [374, 263] on app-form-text-field "Apellido * [PERSON_NAME] Ingresar apellido" at bounding box center [554, 261] width 641 height 16
type input "[PERSON_NAME]"
drag, startPoint x: 549, startPoint y: 207, endPoint x: 549, endPoint y: 253, distance: 45.6
click at [549, 256] on div "Nombre * Ingresar nombre Apellido * [PERSON_NAME] [PERSON_NAME] Ingresar apelli…" at bounding box center [558, 383] width 648 height 408
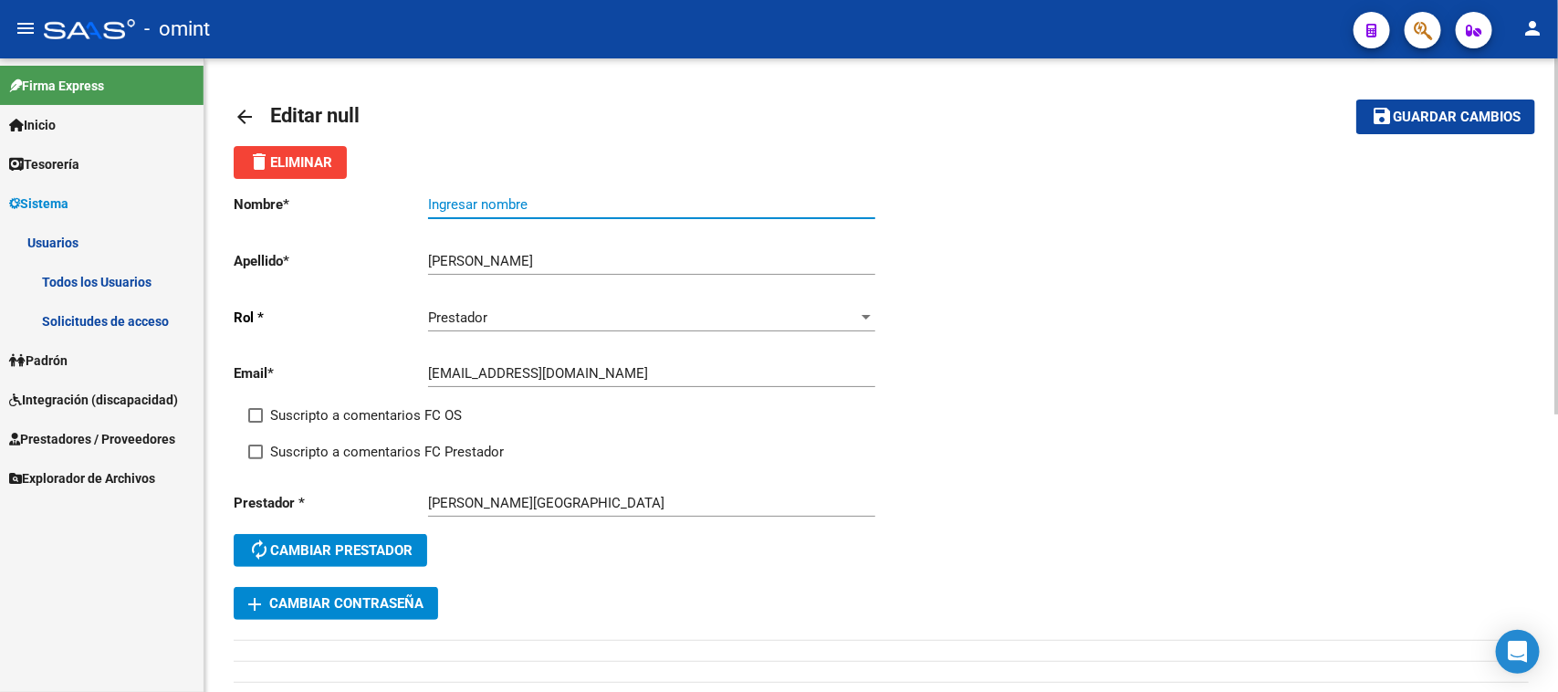
paste input "Angeles"
type input "Angeles"
click at [326, 407] on span "Suscripto a comentarios FC OS" at bounding box center [366, 415] width 192 height 22
click at [256, 423] on input "Suscripto a comentarios FC OS" at bounding box center [255, 423] width 1 height 1
checkbox input "true"
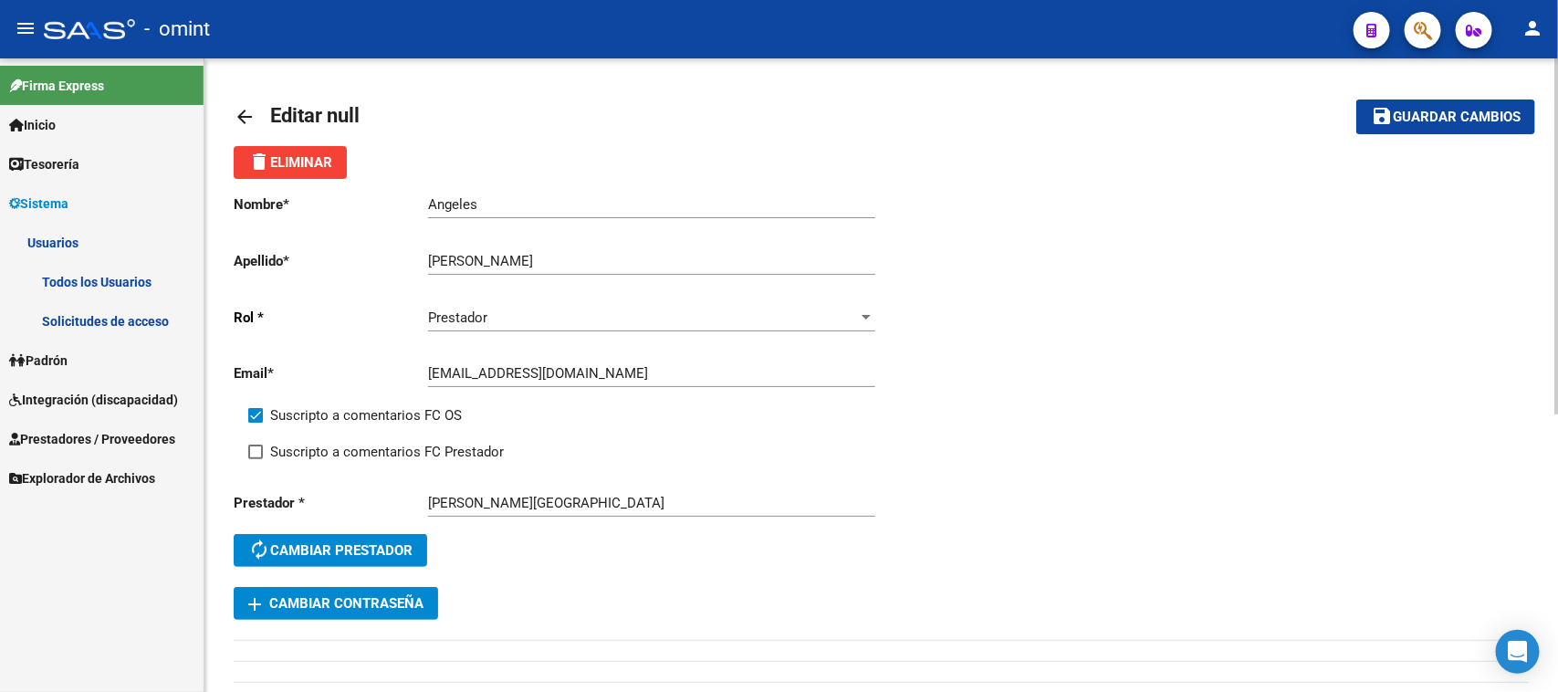
click at [324, 444] on span "Suscripto a comentarios FC Prestador" at bounding box center [387, 452] width 234 height 22
click at [256, 459] on input "Suscripto a comentarios FC Prestador" at bounding box center [255, 459] width 1 height 1
checkbox input "true"
click at [1429, 121] on span "Guardar cambios" at bounding box center [1457, 118] width 128 height 16
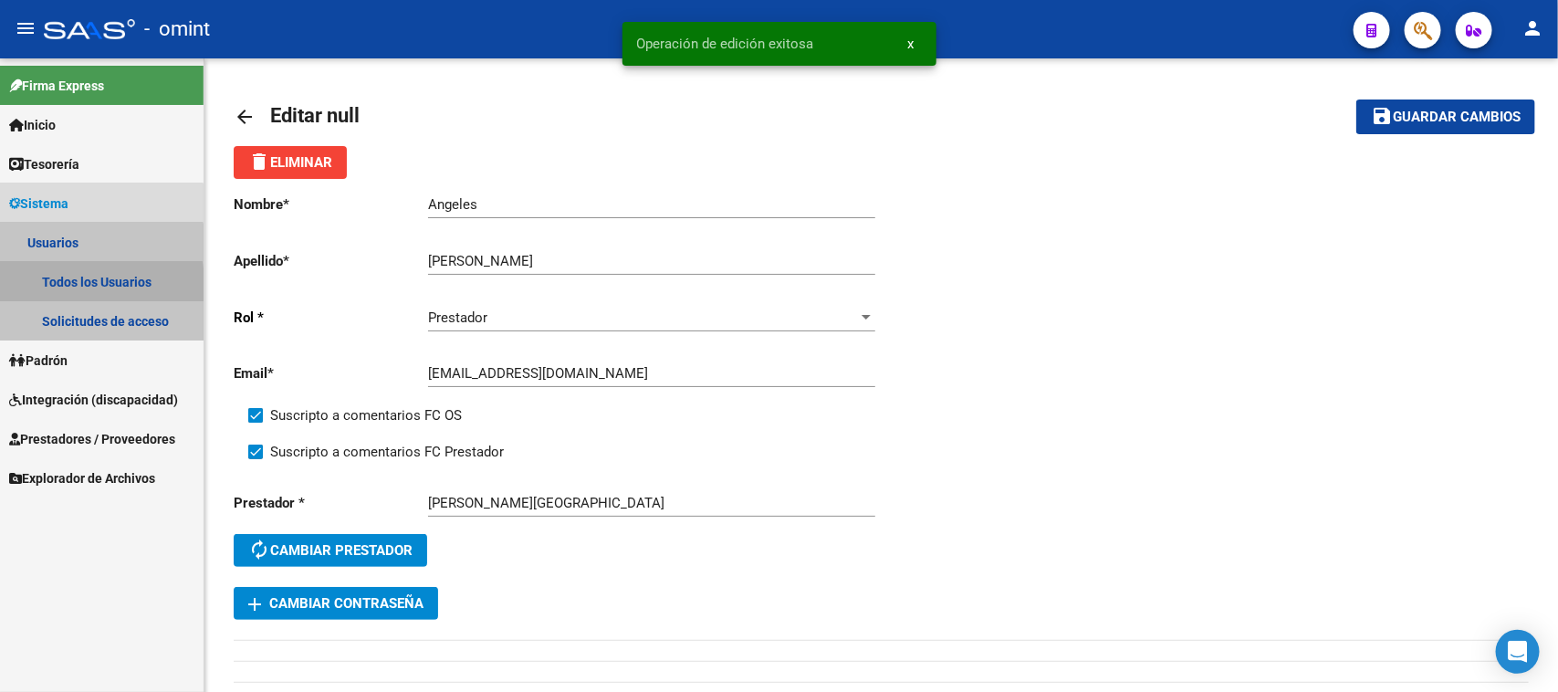
click at [37, 285] on link "Todos los Usuarios" at bounding box center [102, 281] width 204 height 39
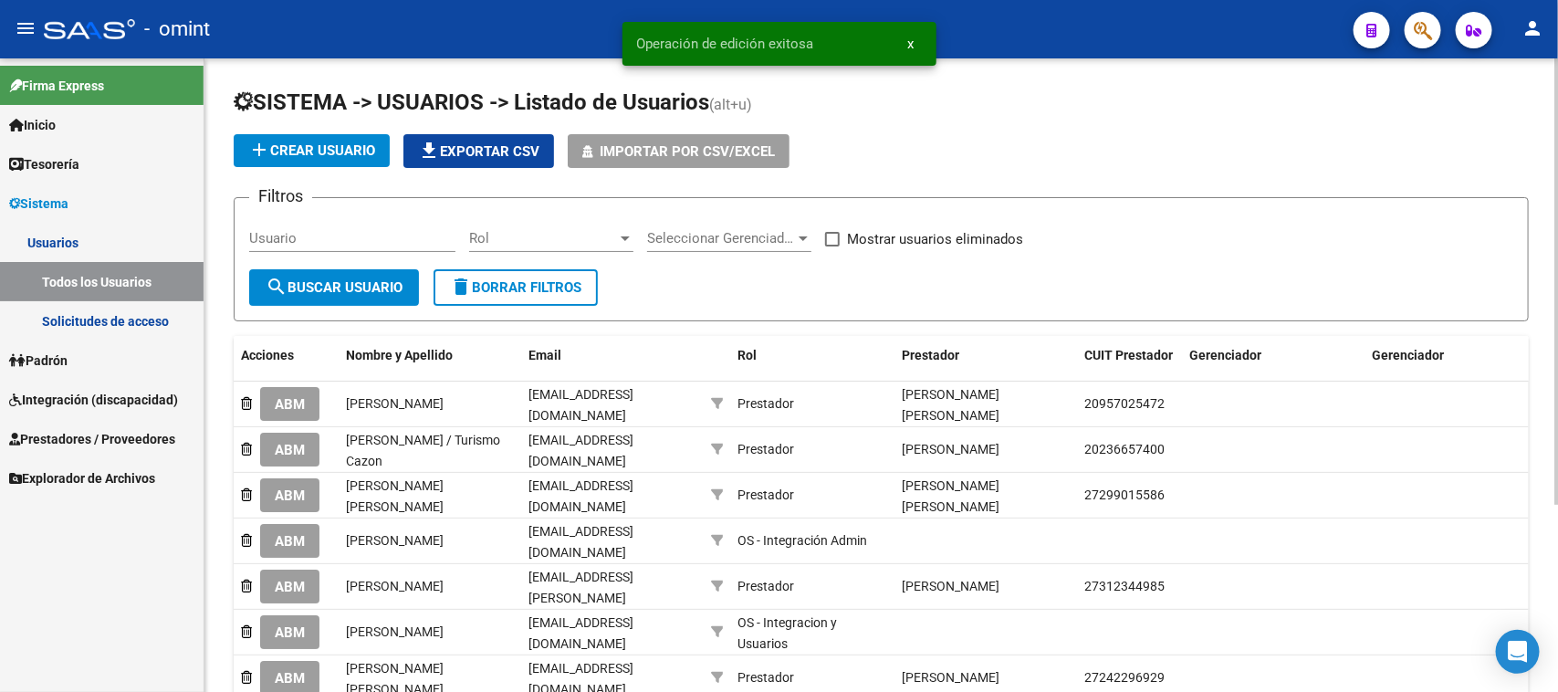
click at [325, 247] on div "Usuario" at bounding box center [352, 232] width 206 height 39
paste input "AAIAPA"
type input "AAIAPA"
click at [304, 279] on span "search Buscar Usuario" at bounding box center [334, 287] width 137 height 16
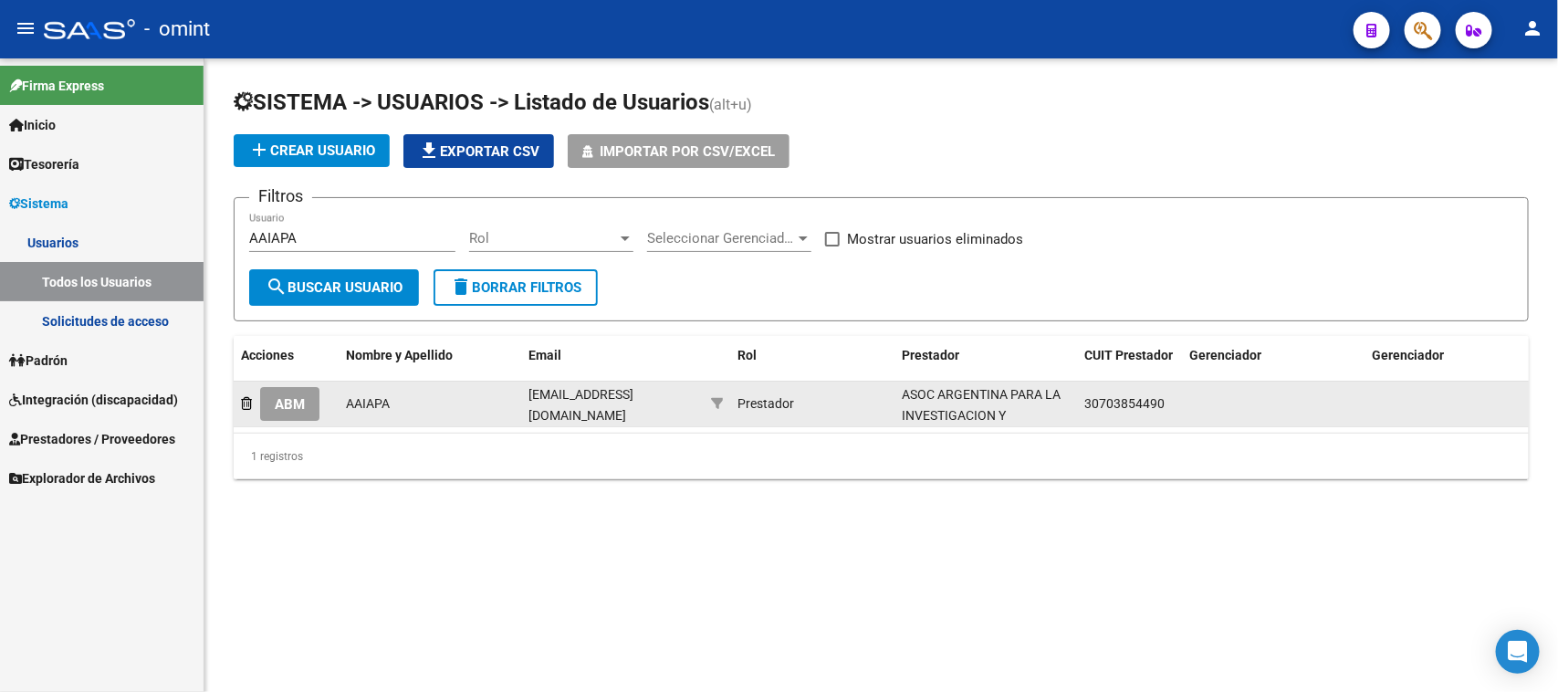
click at [284, 402] on span "ABM" at bounding box center [290, 404] width 30 height 16
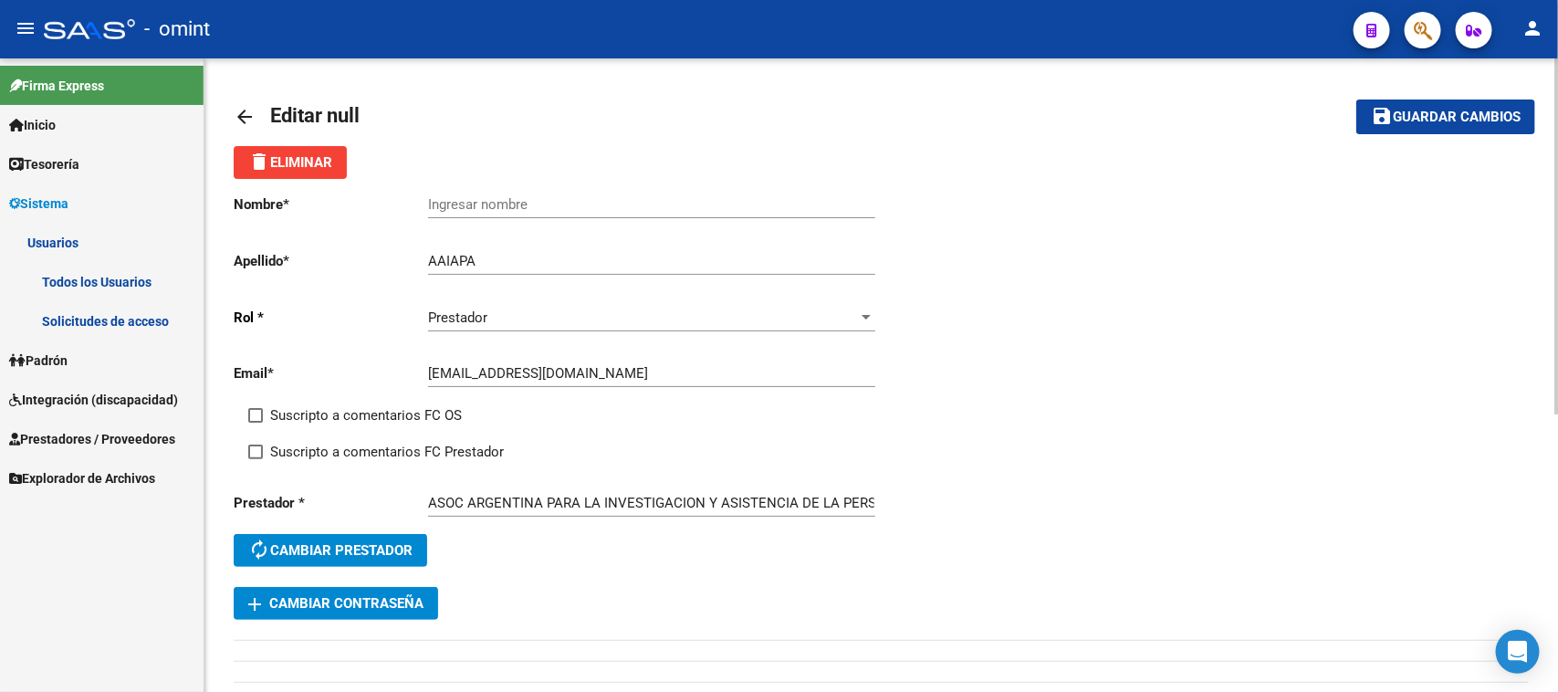
drag, startPoint x: 425, startPoint y: 494, endPoint x: 439, endPoint y: 495, distance: 13.7
click at [439, 495] on div "Prestador * ASOC ARGENTINA PARA LA INVESTIGACION Y ASISTENCIA DE LA PERSONA CON…" at bounding box center [558, 532] width 648 height 110
drag, startPoint x: 429, startPoint y: 497, endPoint x: 539, endPoint y: 505, distance: 110.7
click at [539, 505] on input "ASOC ARGENTINA PARA LA INVESTIGACION Y ASISTENCIA DE LA PERSONA CON AUTISMO" at bounding box center [651, 503] width 447 height 16
click at [562, 201] on input "Ingresar nombre" at bounding box center [651, 204] width 447 height 16
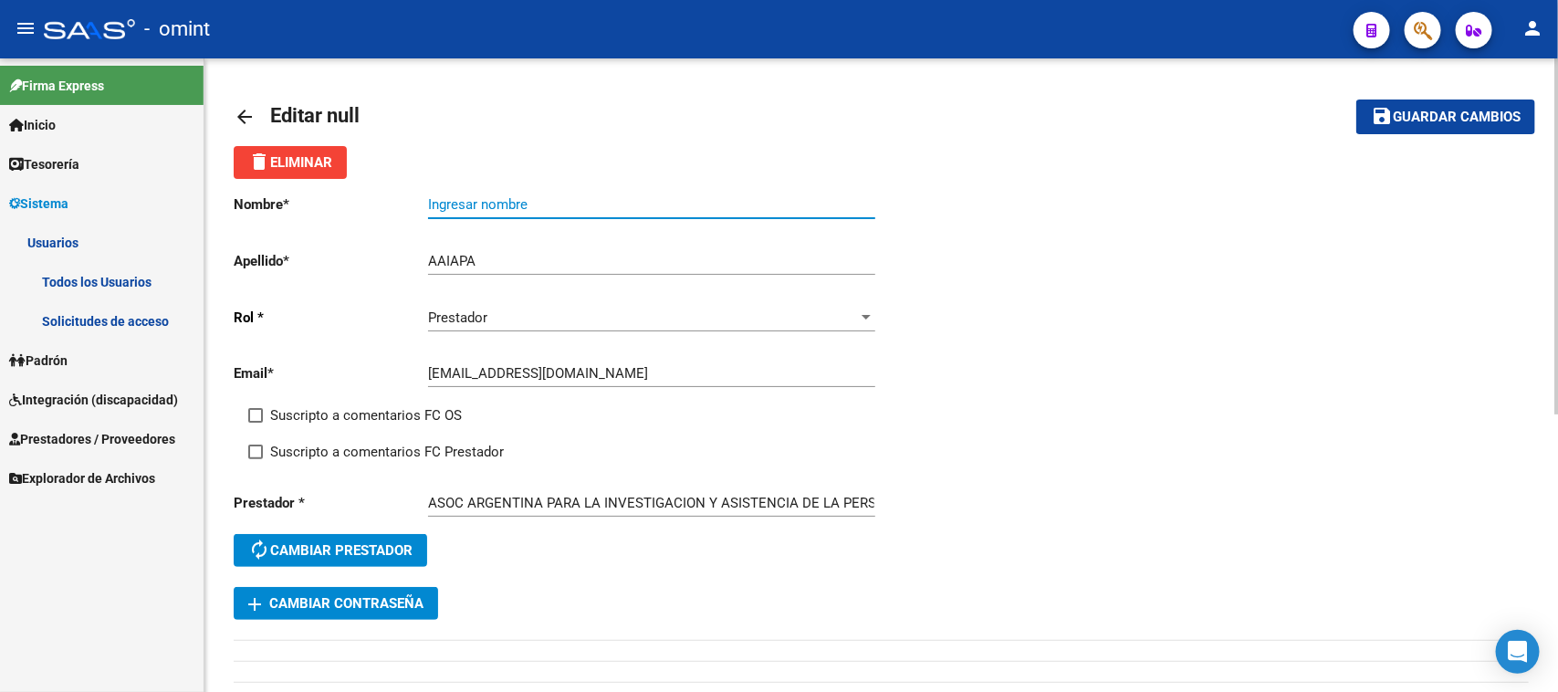
paste input "ASOC [GEOGRAPHIC_DATA]"
type input "ASOC [GEOGRAPHIC_DATA]"
click at [394, 408] on span "Suscripto a comentarios FC OS" at bounding box center [366, 415] width 192 height 22
click at [256, 423] on input "Suscripto a comentarios FC OS" at bounding box center [255, 423] width 1 height 1
checkbox input "true"
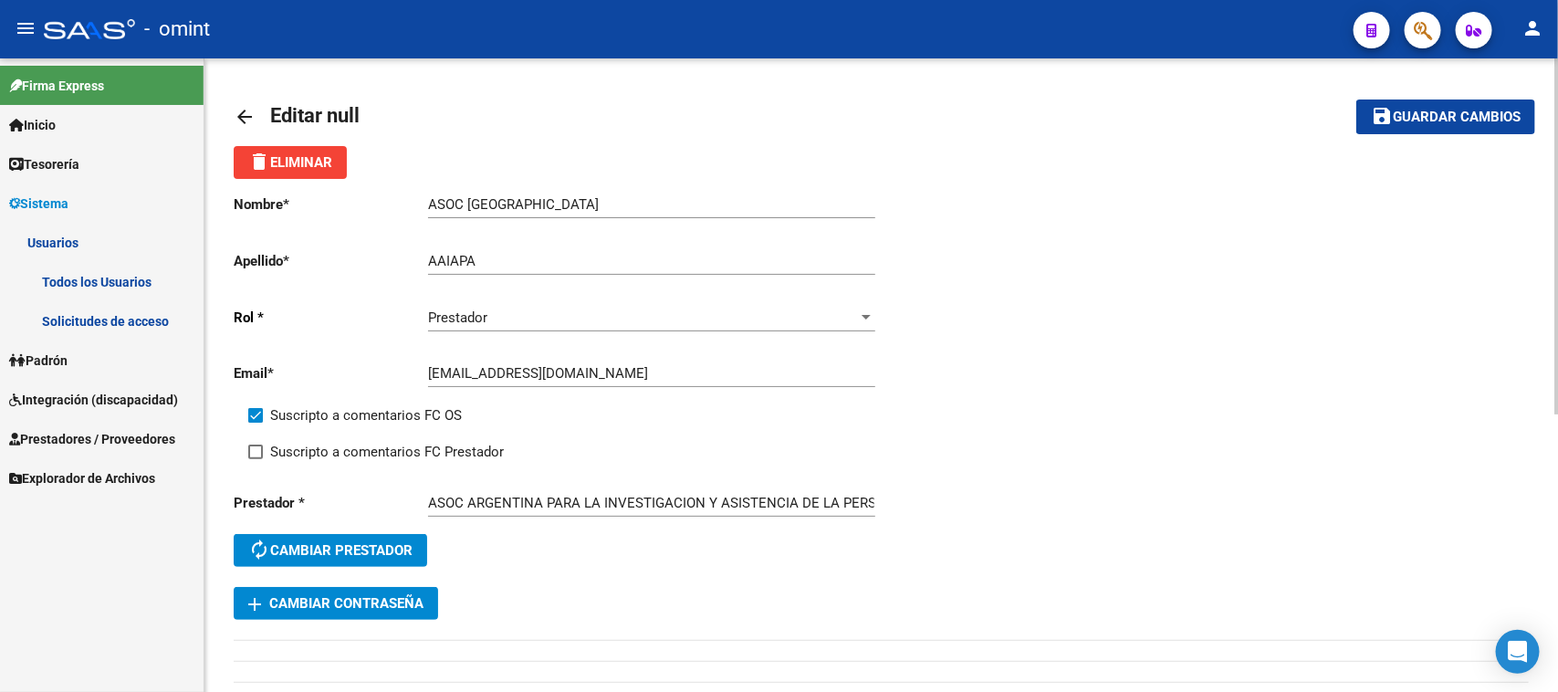
click at [395, 447] on span "Suscripto a comentarios FC Prestador" at bounding box center [387, 452] width 234 height 22
click at [256, 459] on input "Suscripto a comentarios FC Prestador" at bounding box center [255, 459] width 1 height 1
checkbox input "true"
drag, startPoint x: 546, startPoint y: 491, endPoint x: 965, endPoint y: 494, distance: 418.9
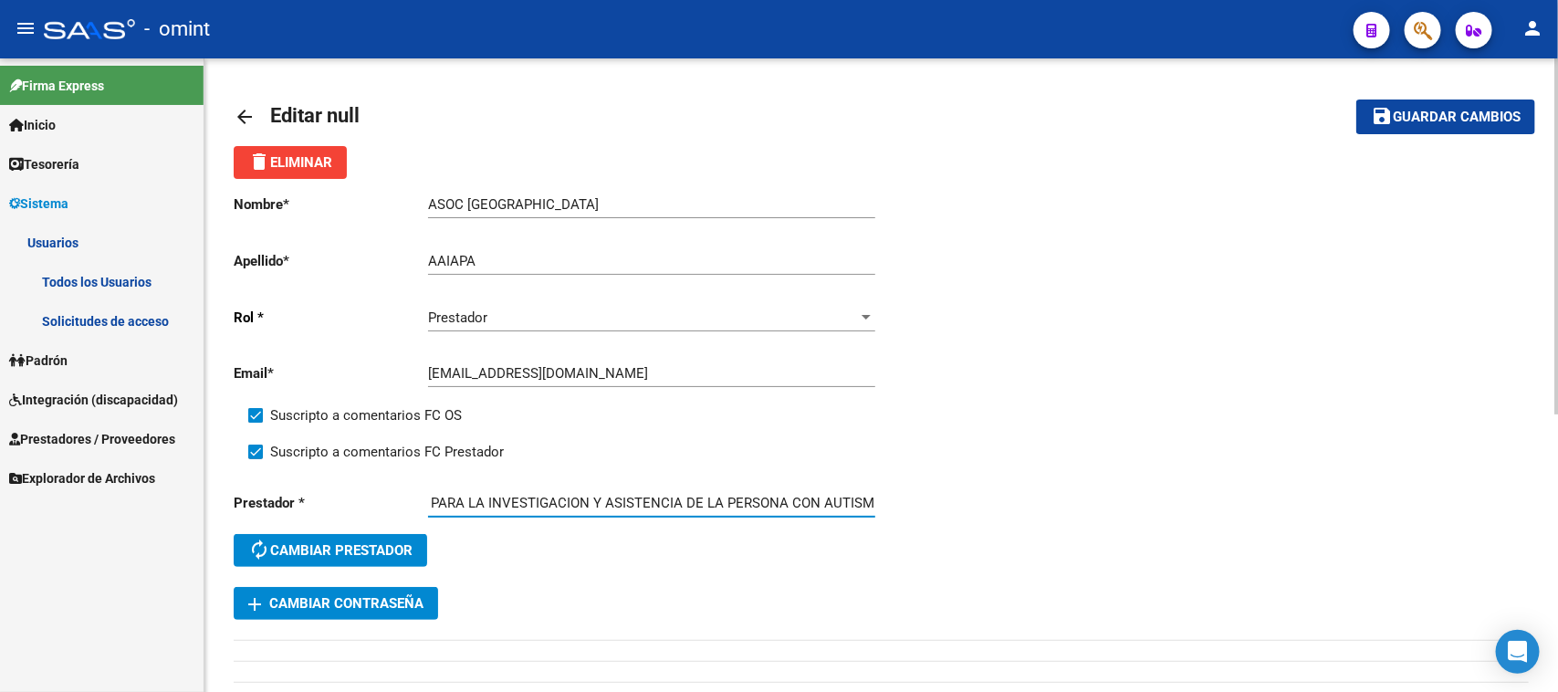
click at [965, 494] on div "Nombre * ASOC [GEOGRAPHIC_DATA] Ingresar nombre Apellido * AAIAPA Ingresar apel…" at bounding box center [881, 399] width 1295 height 441
click at [640, 207] on input "ASOC [GEOGRAPHIC_DATA]" at bounding box center [651, 204] width 447 height 16
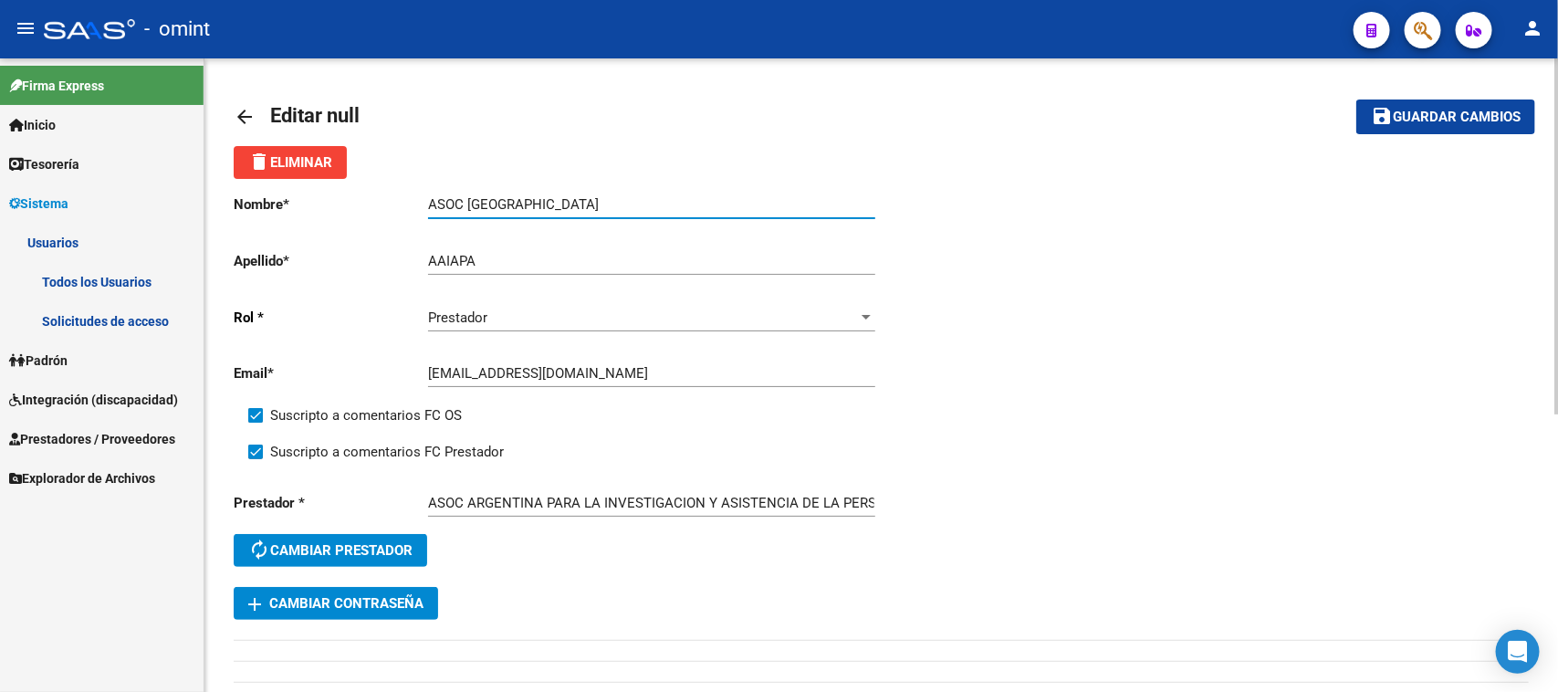
paste input "PARA LA INVESTIGACION Y ASISTENCIA DE LA PERSONA CON AUTISMO"
type input "ASOC ARGENTINA PARA LA INVESTIGACION Y ASISTENCIA DE LA PERSONA CON AUTISMO"
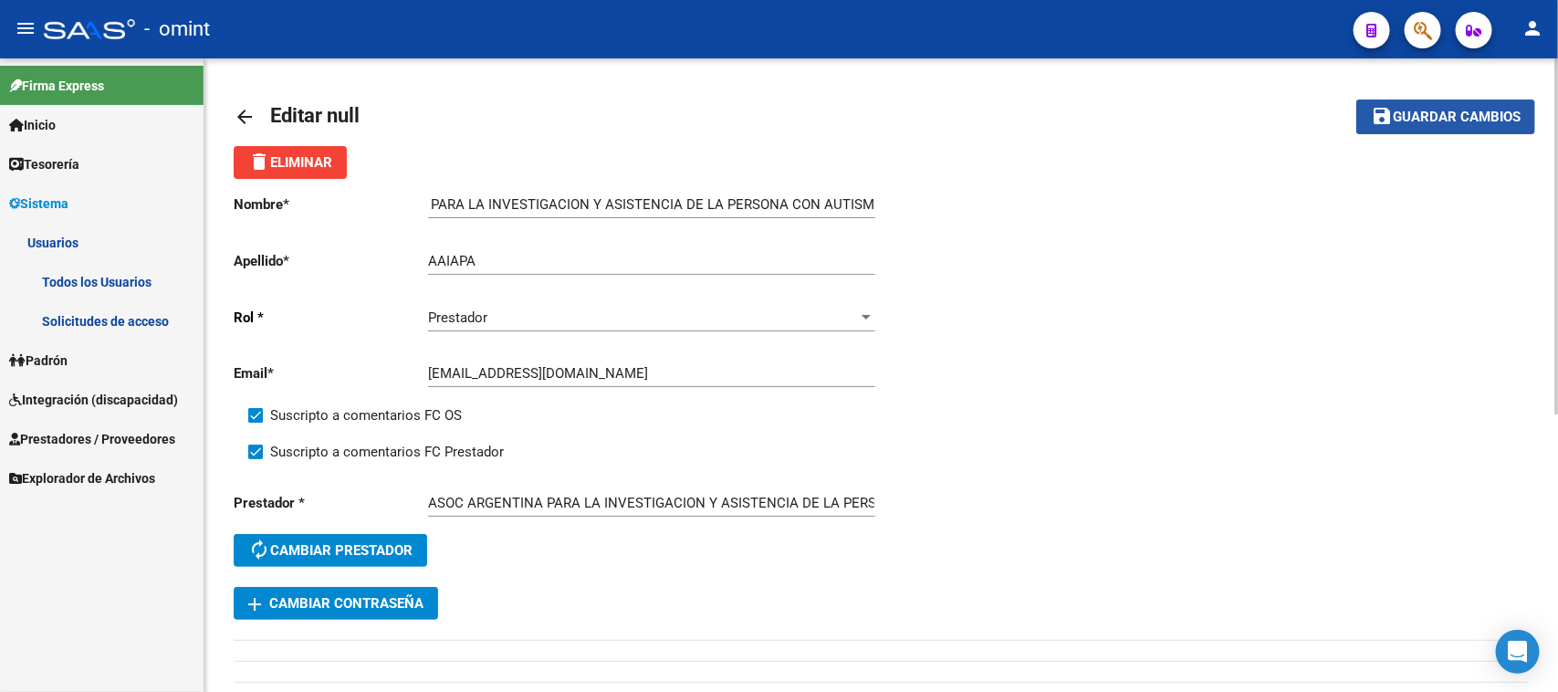
click at [1438, 121] on button "save Guardar cambios" at bounding box center [1445, 116] width 179 height 34
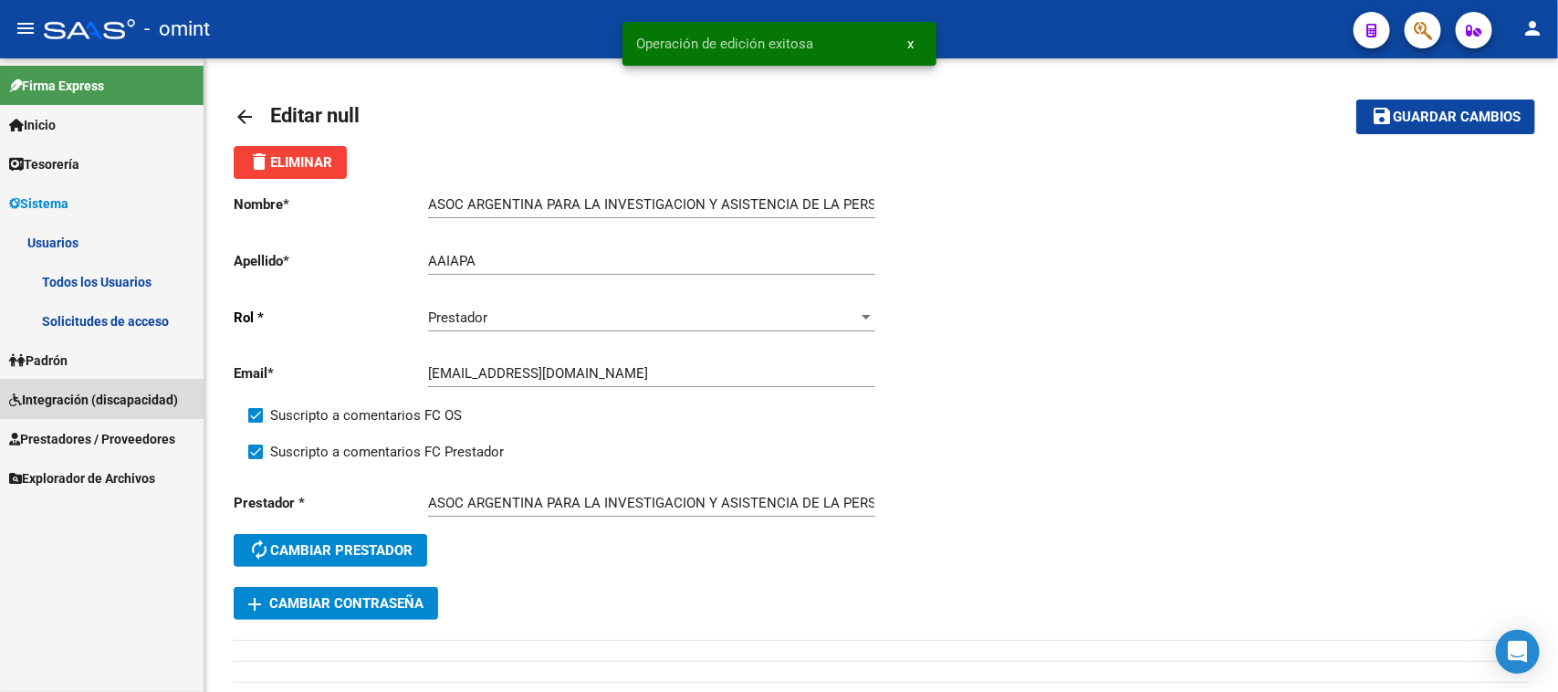
click at [120, 381] on link "Integración (discapacidad)" at bounding box center [102, 399] width 204 height 39
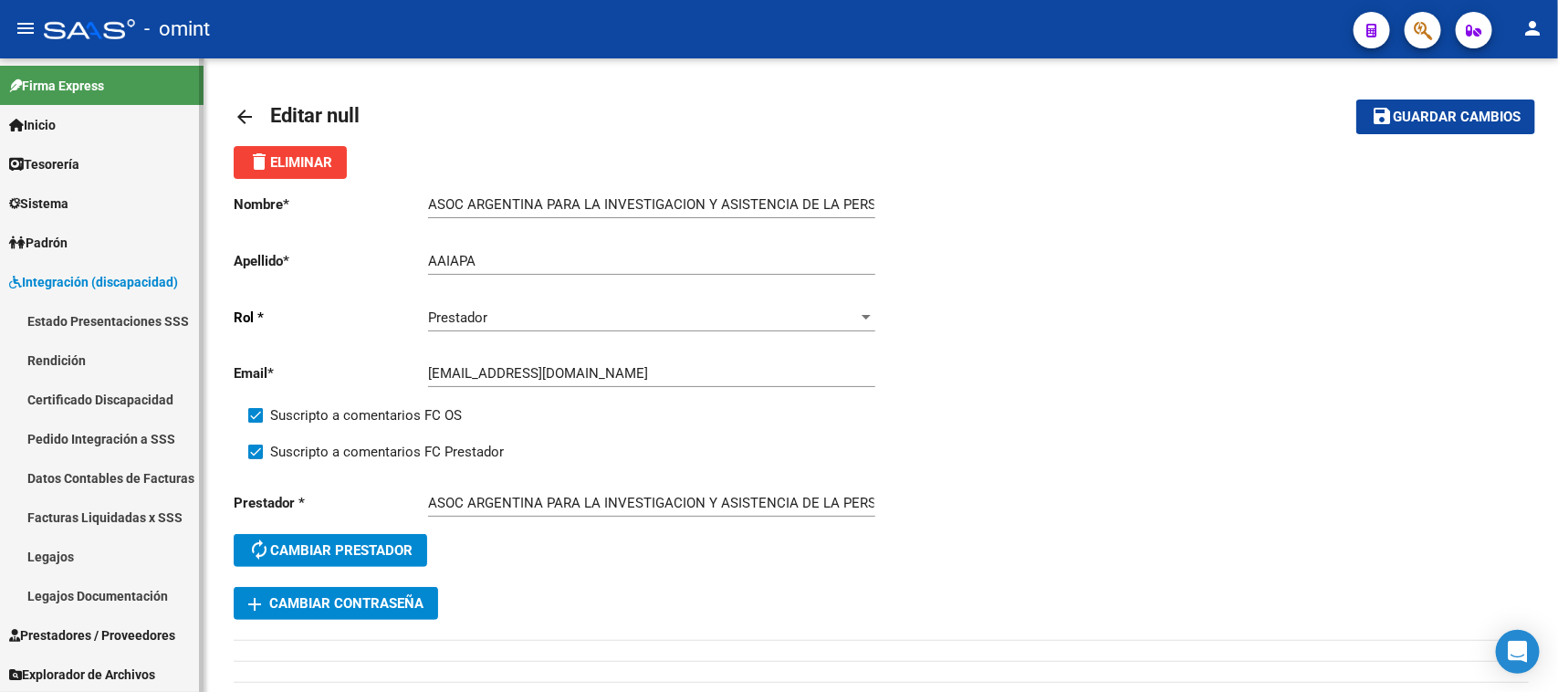
click at [144, 311] on link "Estado Presentaciones SSS" at bounding box center [102, 320] width 204 height 39
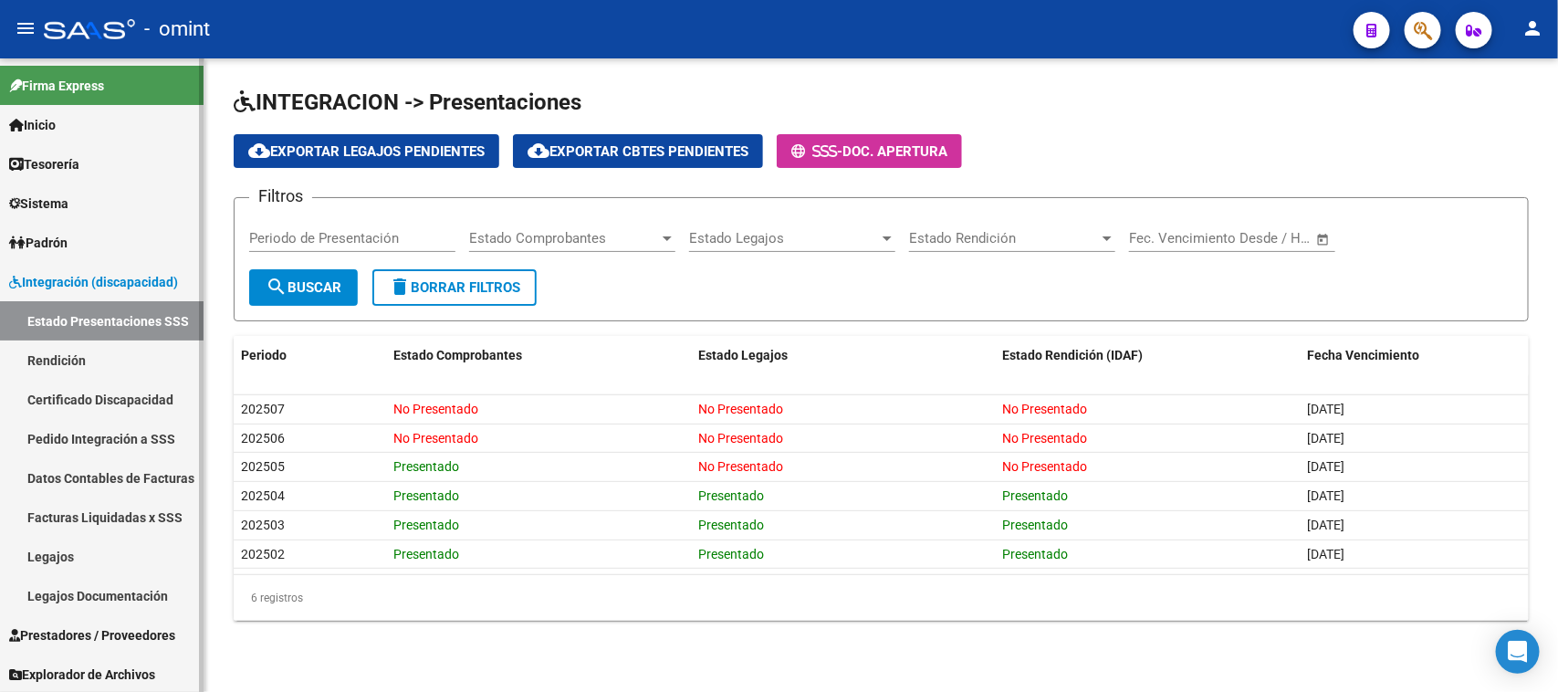
click at [55, 562] on link "Legajos" at bounding box center [102, 556] width 204 height 39
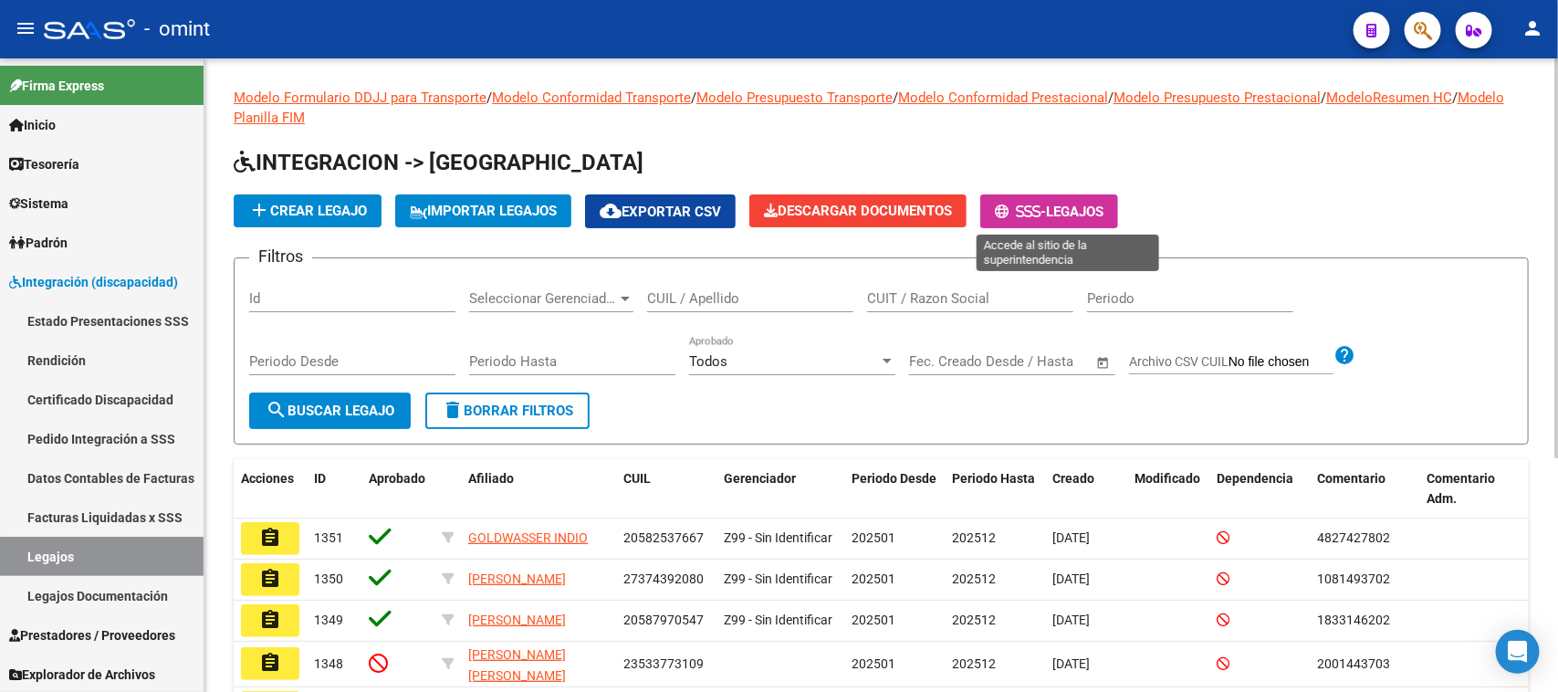
drag, startPoint x: 1064, startPoint y: 213, endPoint x: 964, endPoint y: 220, distance: 100.7
click at [1046, 212] on span "-" at bounding box center [1020, 212] width 51 height 16
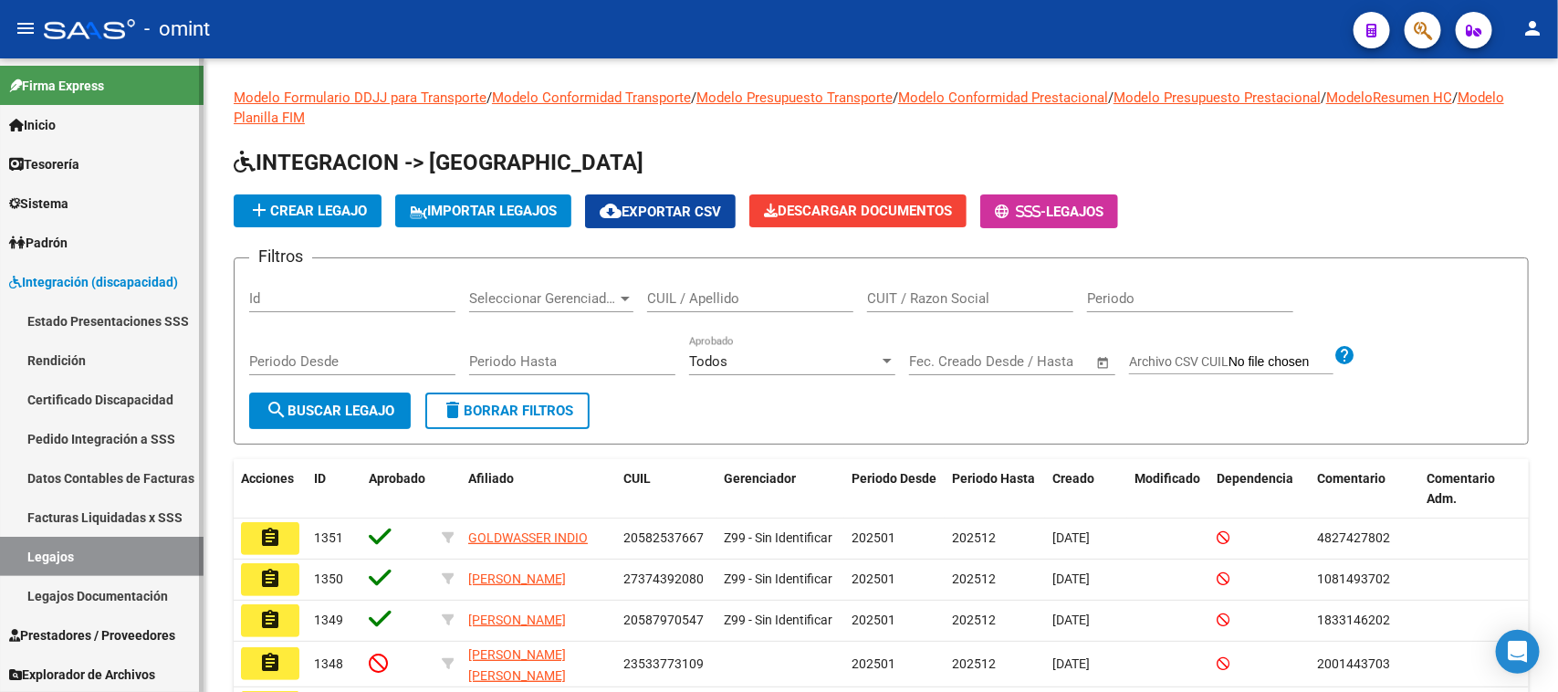
click at [120, 546] on link "Legajos" at bounding box center [102, 556] width 204 height 39
click at [691, 293] on input "CUIL / Apellido" at bounding box center [750, 298] width 206 height 16
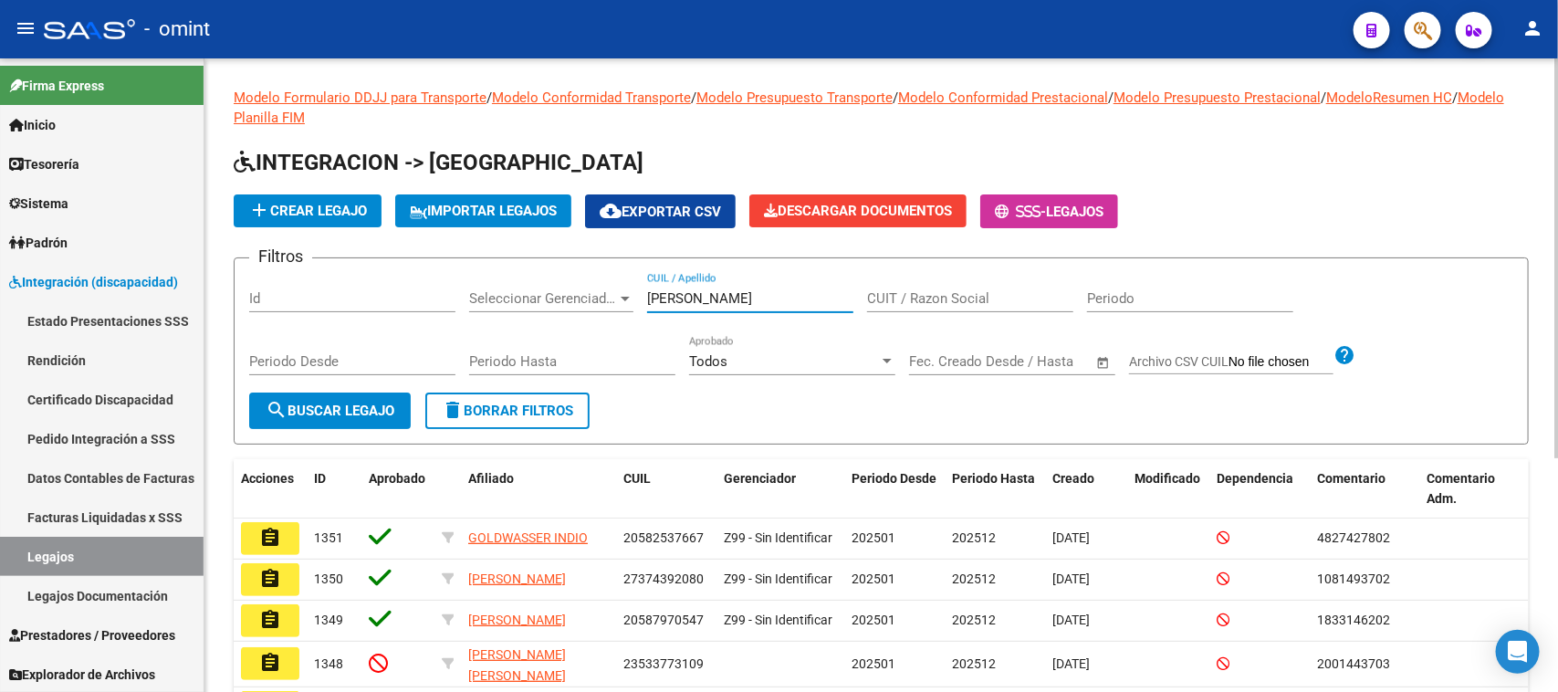
type input "[PERSON_NAME]"
drag, startPoint x: 348, startPoint y: 413, endPoint x: 356, endPoint y: 406, distance: 10.4
click at [349, 411] on span "search Buscar Legajo" at bounding box center [330, 410] width 129 height 16
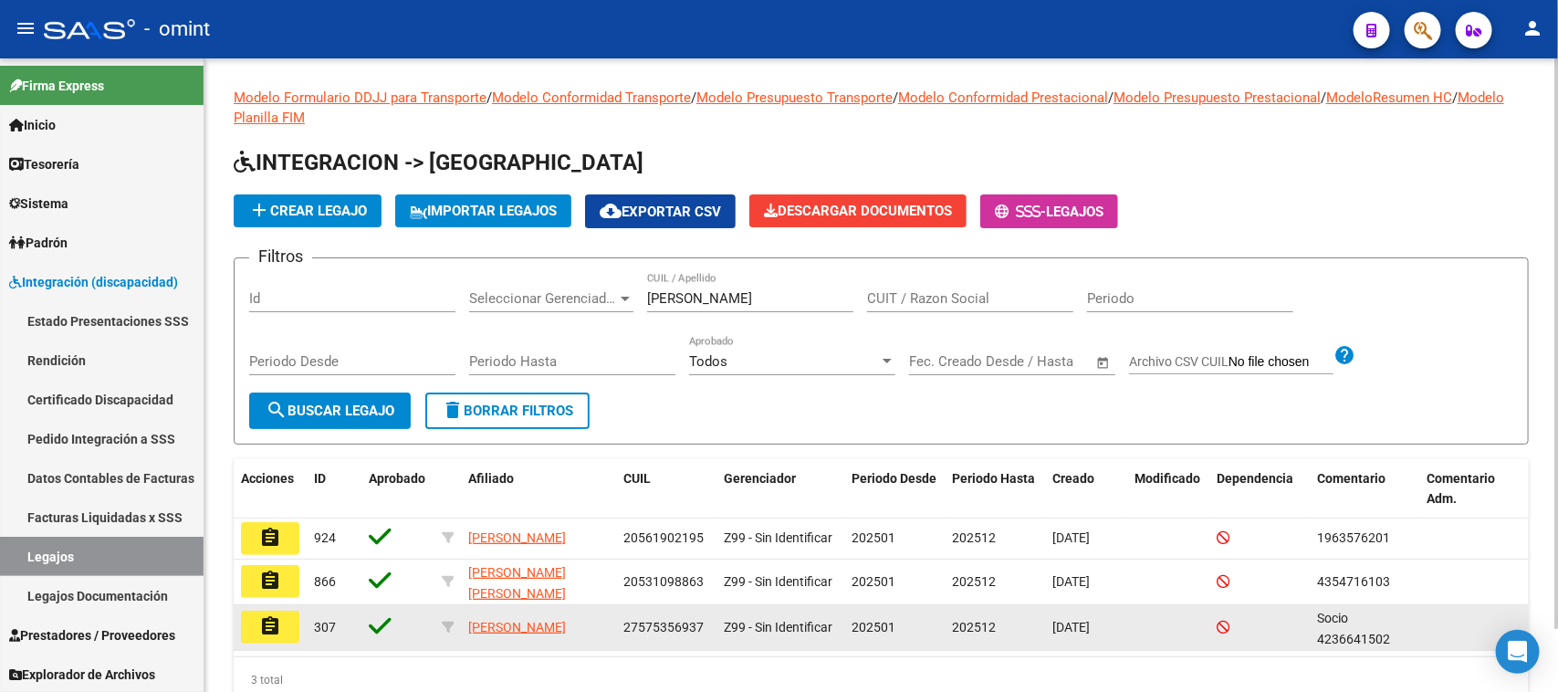
click at [289, 621] on button "assignment" at bounding box center [270, 627] width 58 height 33
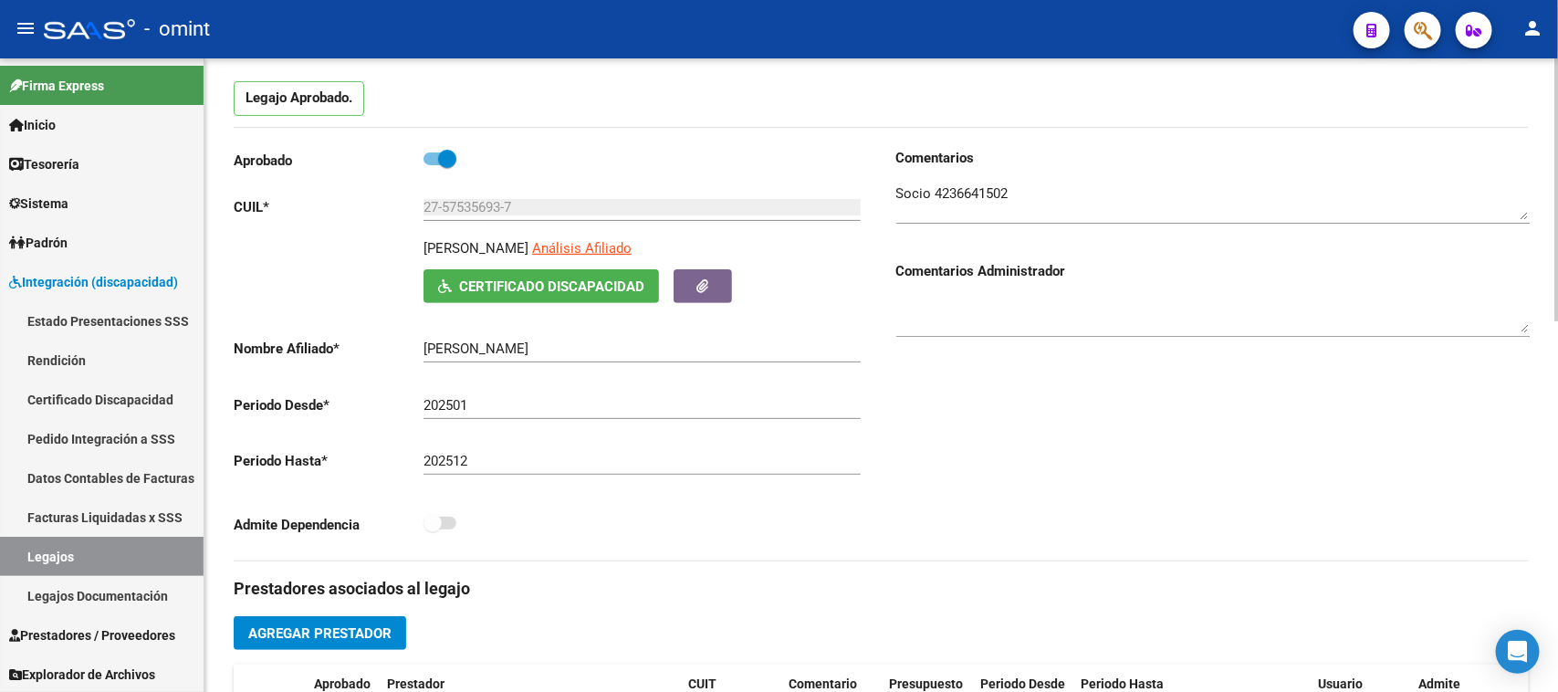
scroll to position [114, 0]
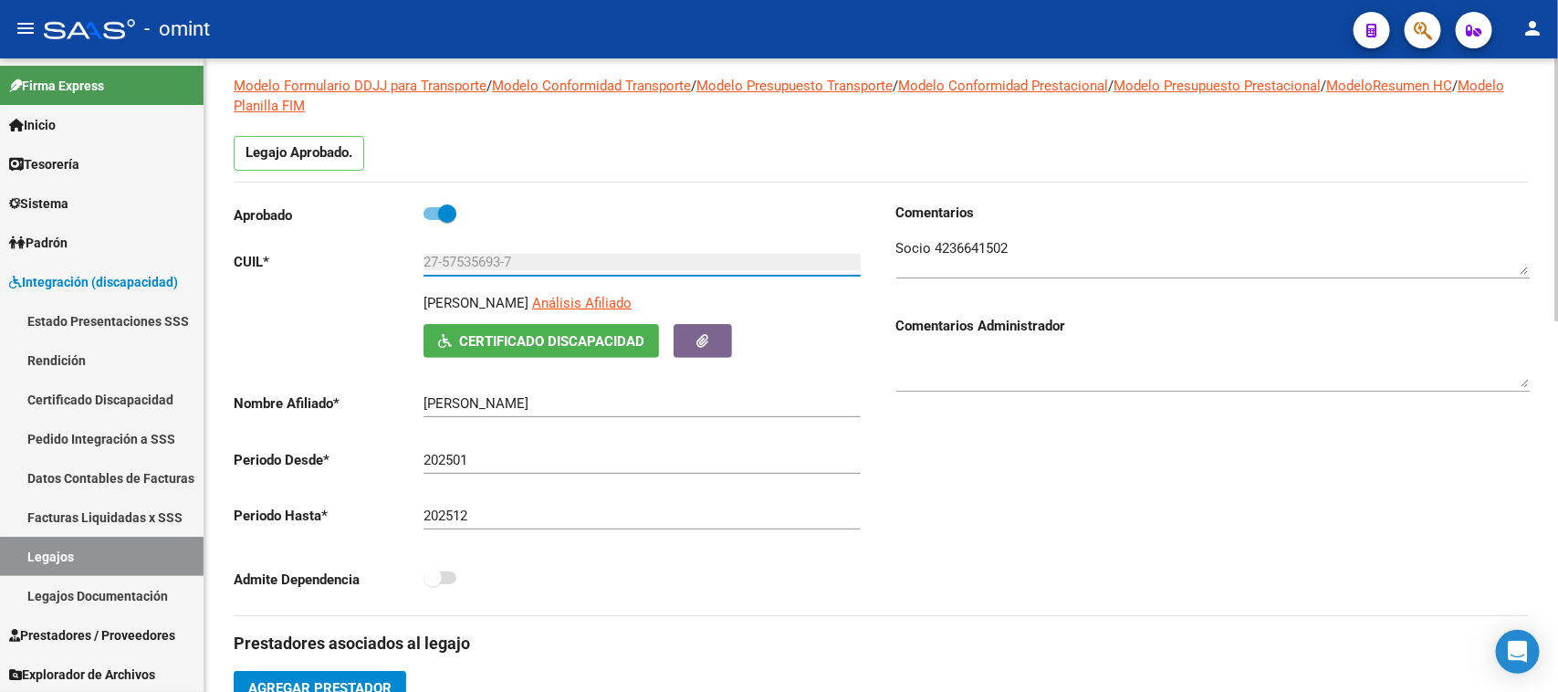
drag, startPoint x: 541, startPoint y: 256, endPoint x: 279, endPoint y: 262, distance: 262.0
click at [272, 260] on app-form-text-field "CUIL * 27-57535693-7 Ingresar CUIL" at bounding box center [547, 262] width 627 height 16
